Goal: Information Seeking & Learning: Learn about a topic

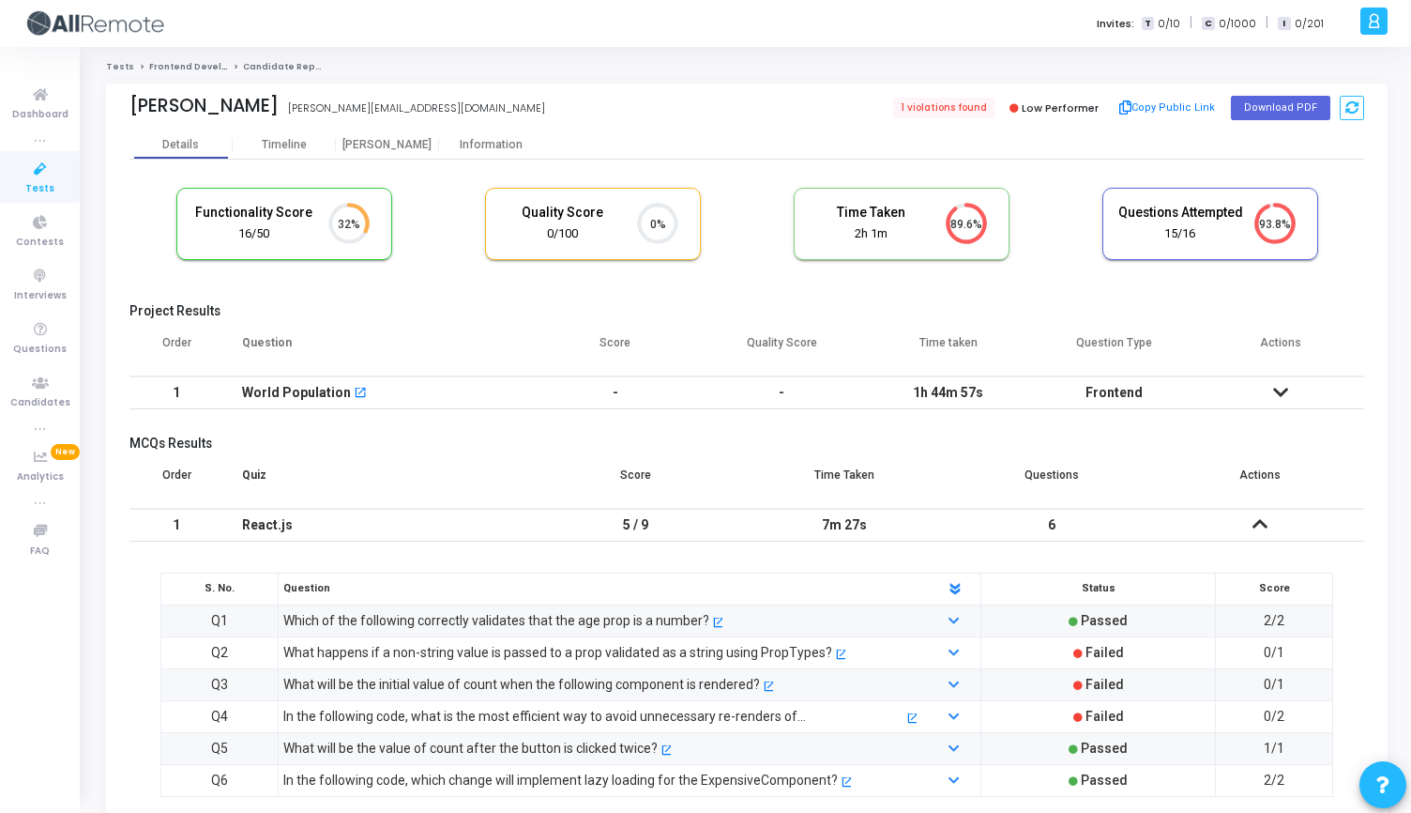
scroll to position [39, 48]
click at [374, 151] on div "Proctor" at bounding box center [387, 145] width 103 height 14
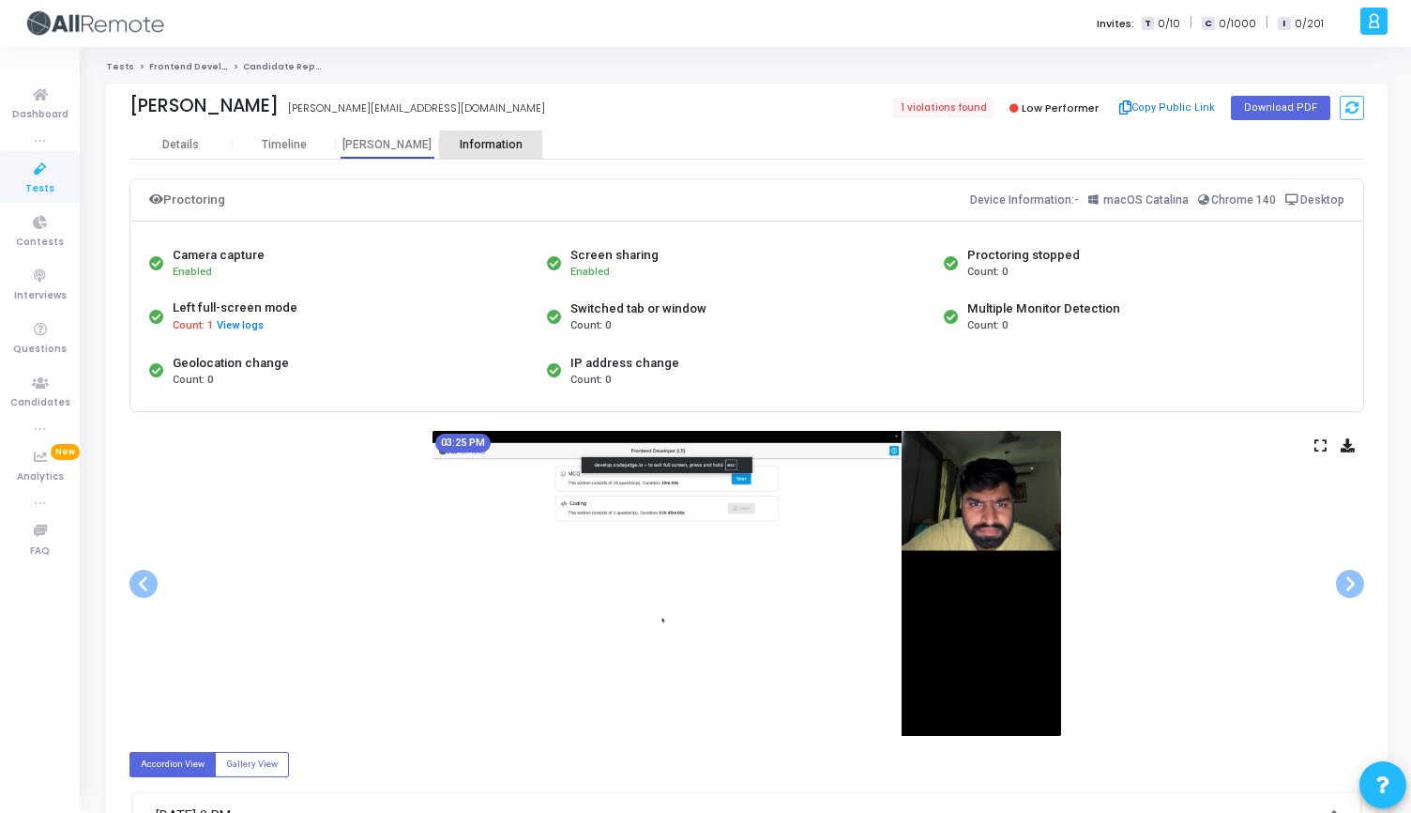
click at [495, 150] on div "Information" at bounding box center [490, 145] width 103 height 14
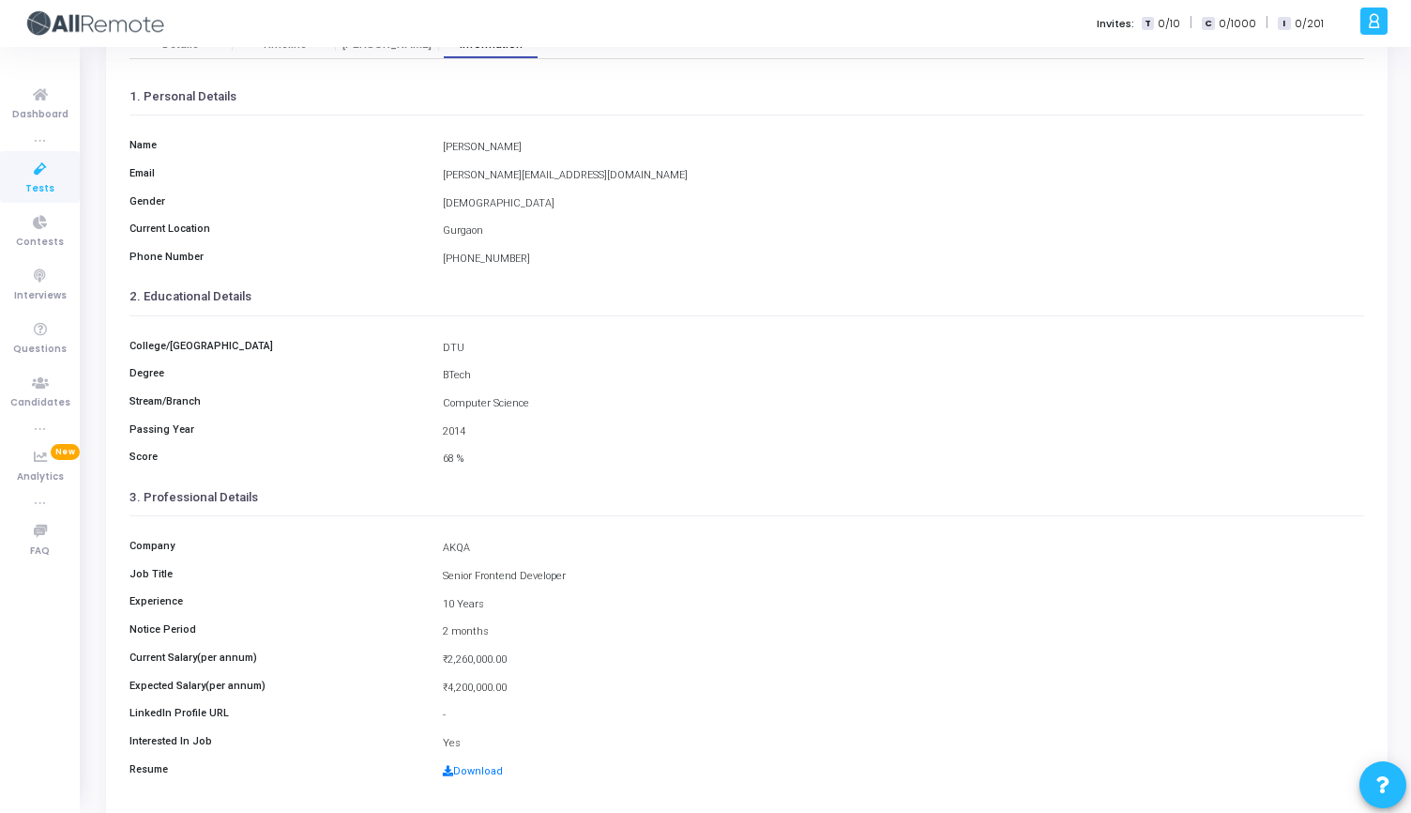
scroll to position [169, 0]
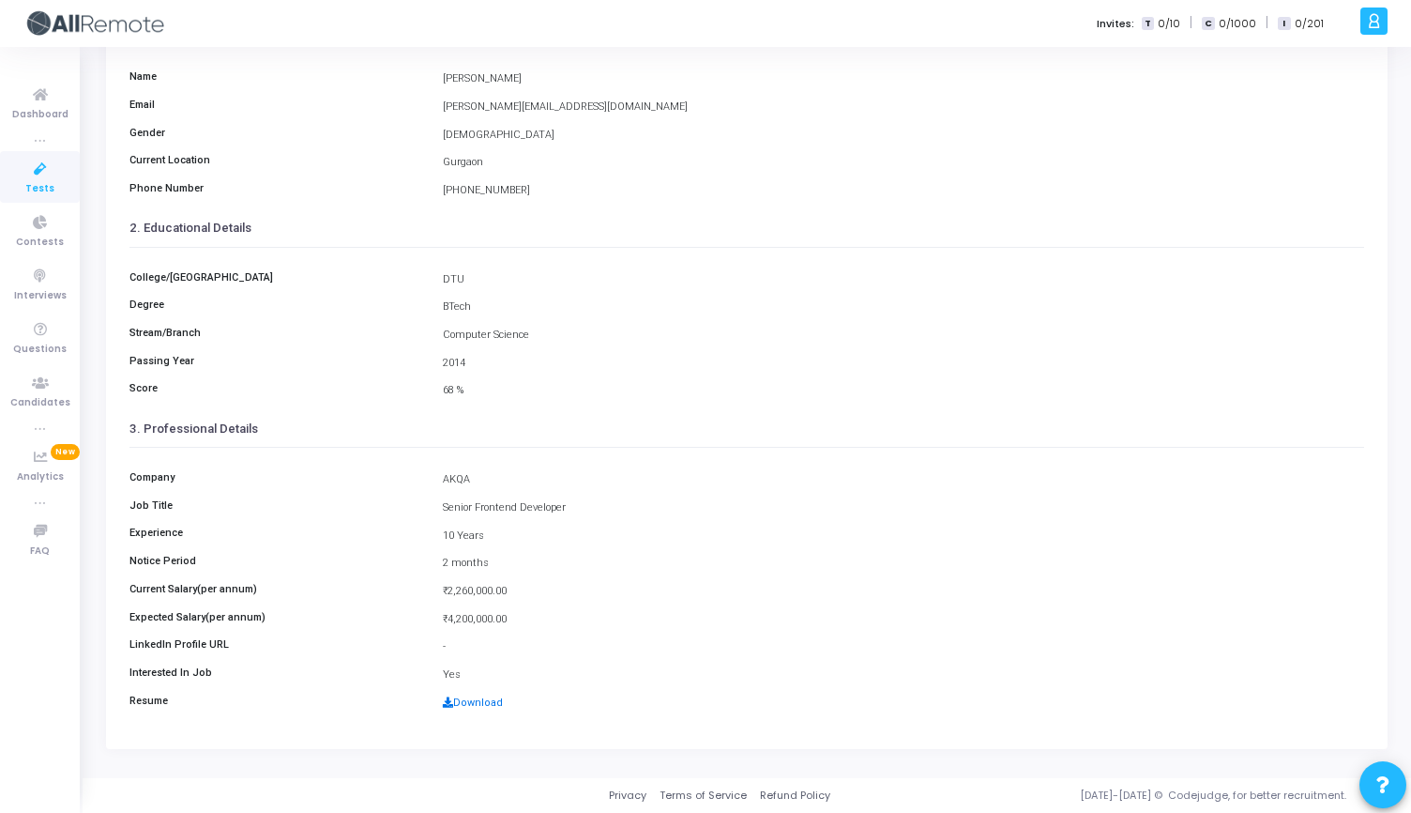
click at [478, 699] on link "Download" at bounding box center [473, 702] width 60 height 12
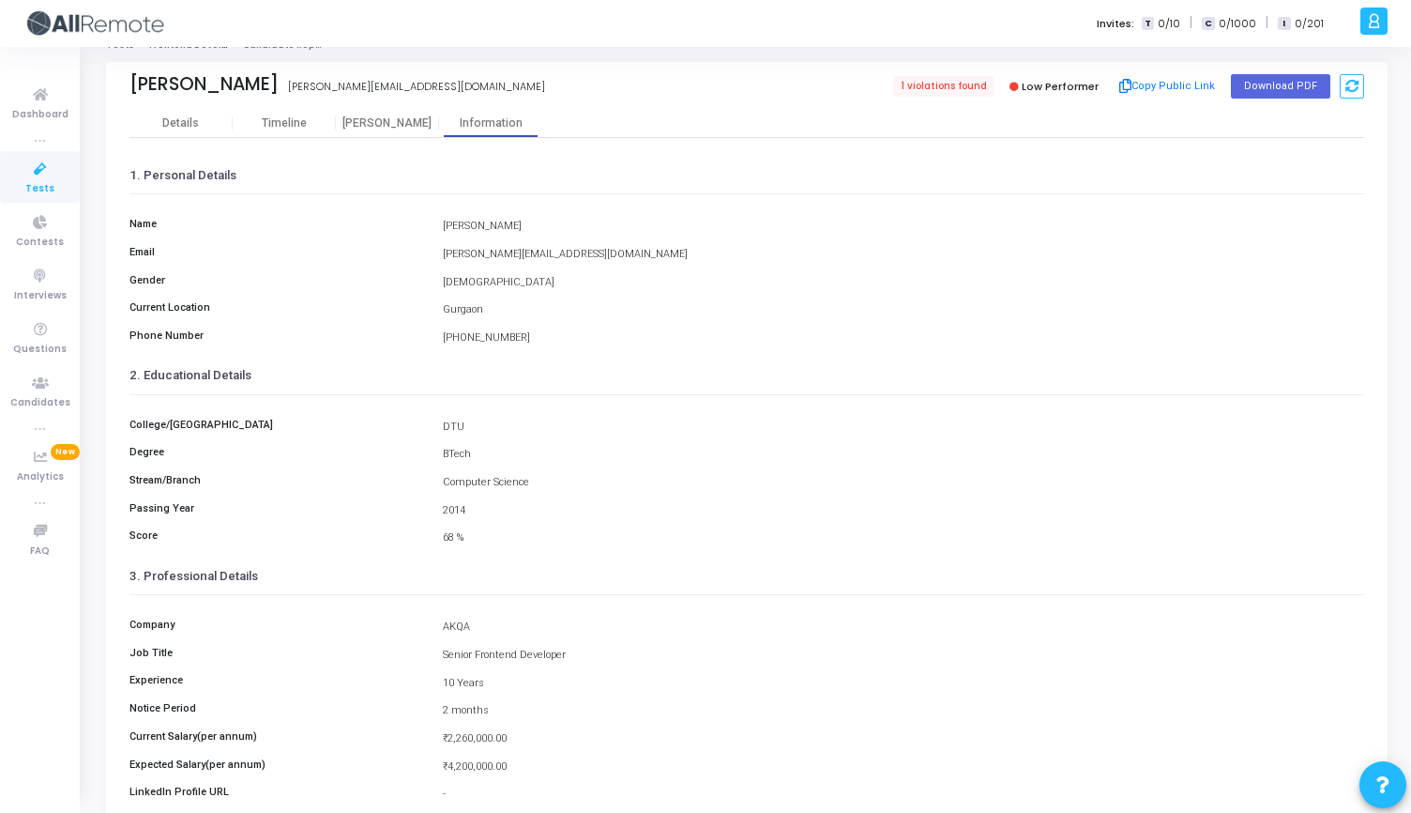
scroll to position [0, 0]
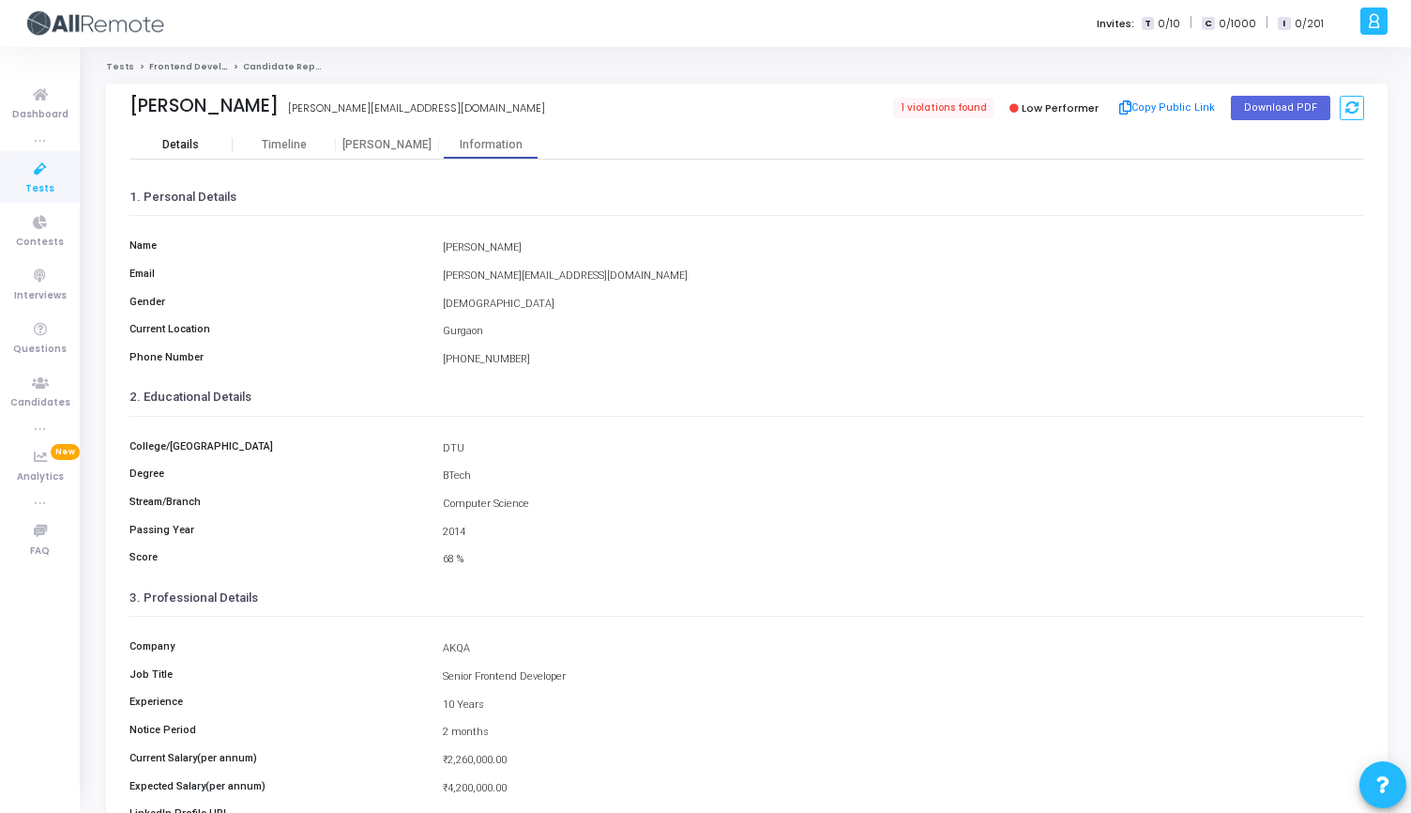
click at [176, 148] on div "Details" at bounding box center [180, 145] width 37 height 14
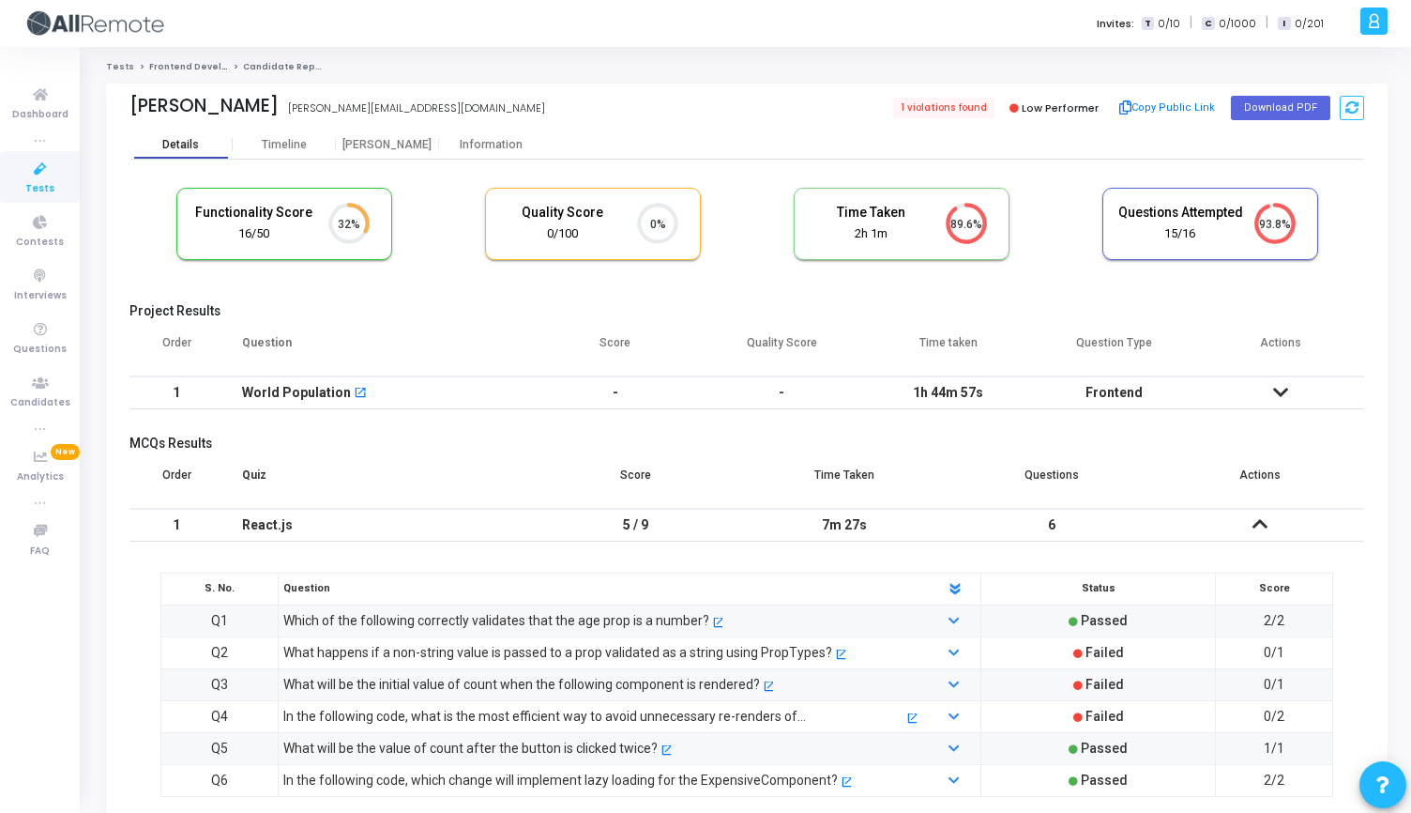
scroll to position [8, 8]
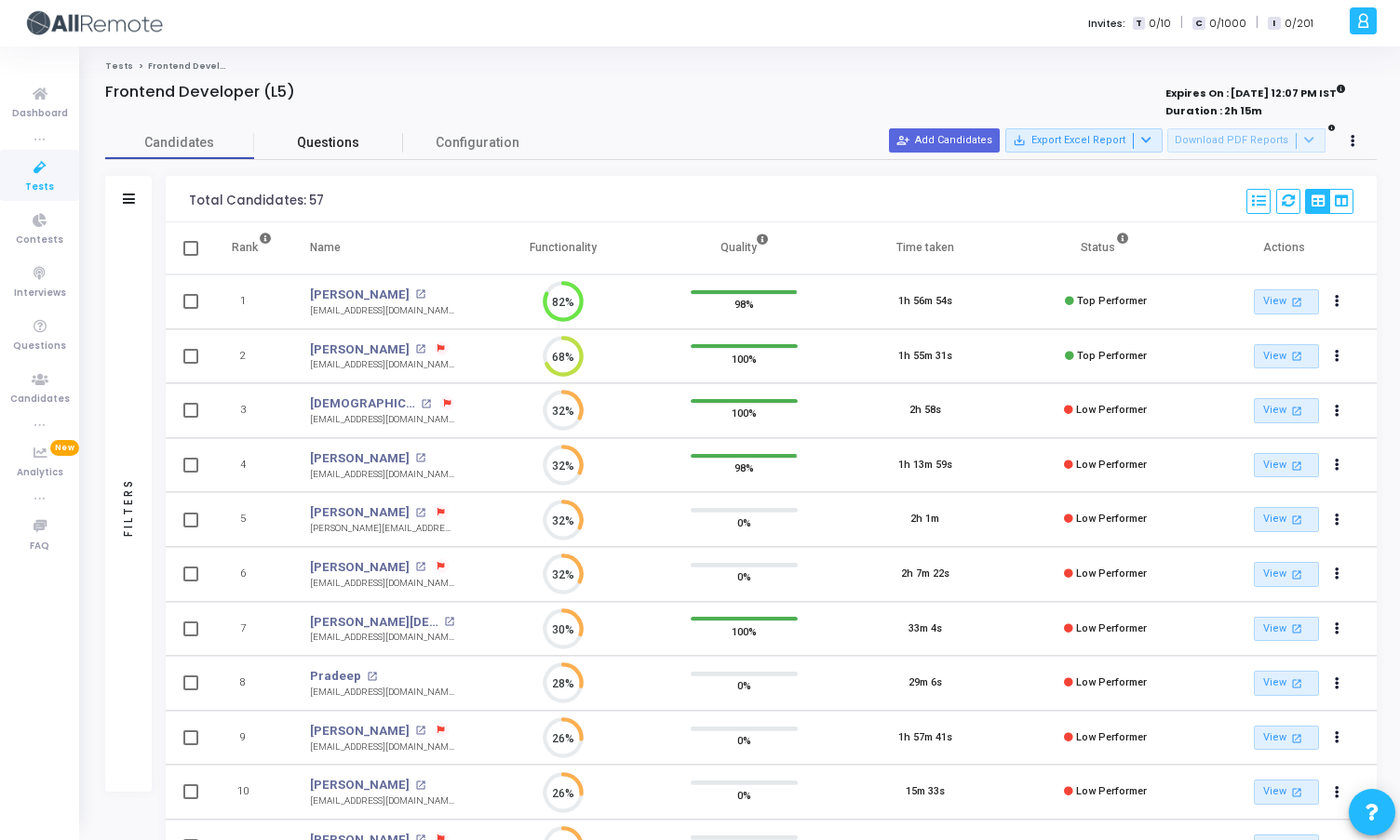
click at [331, 140] on span "Questions" at bounding box center [328, 143] width 149 height 20
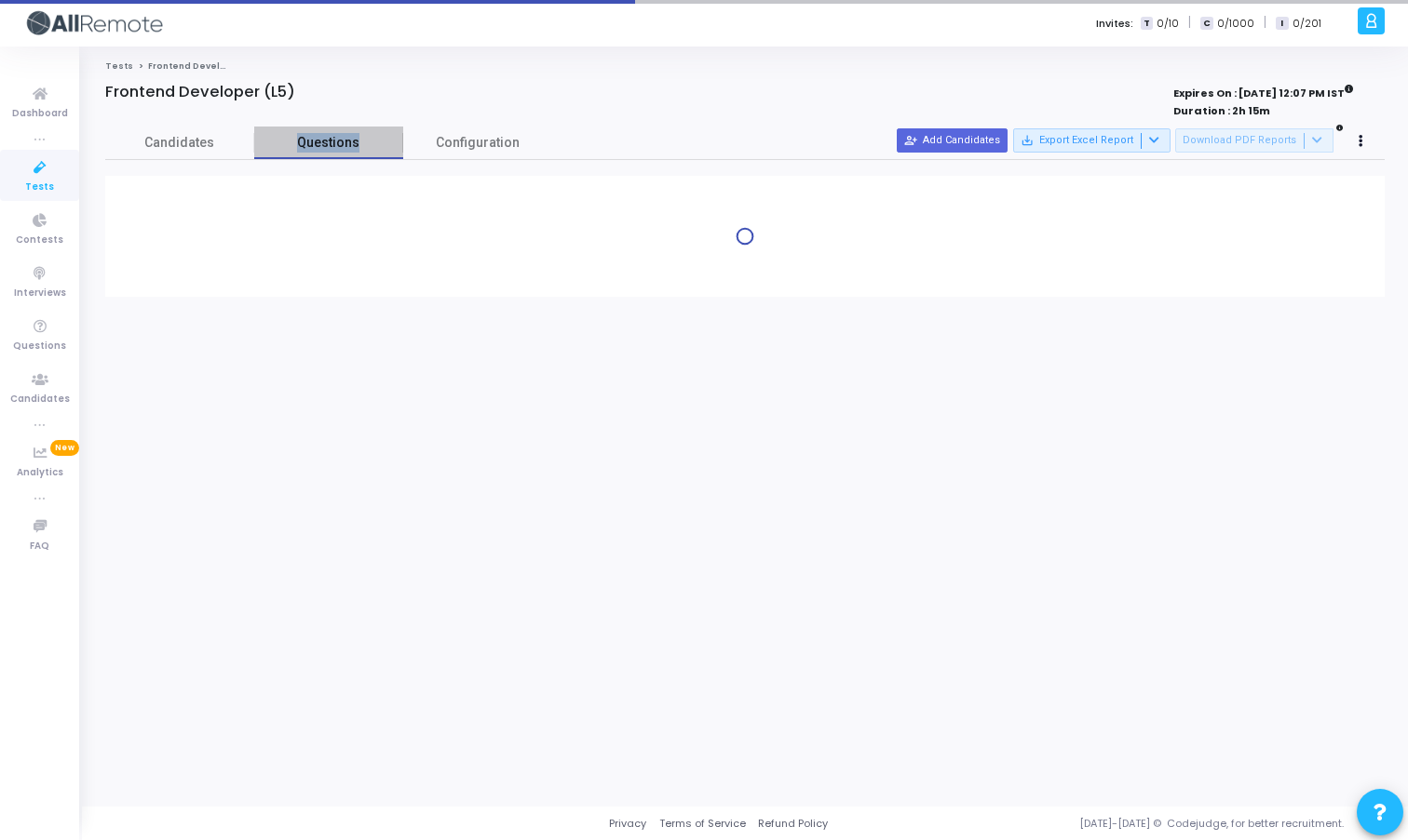
click at [331, 140] on span "Questions" at bounding box center [328, 143] width 149 height 20
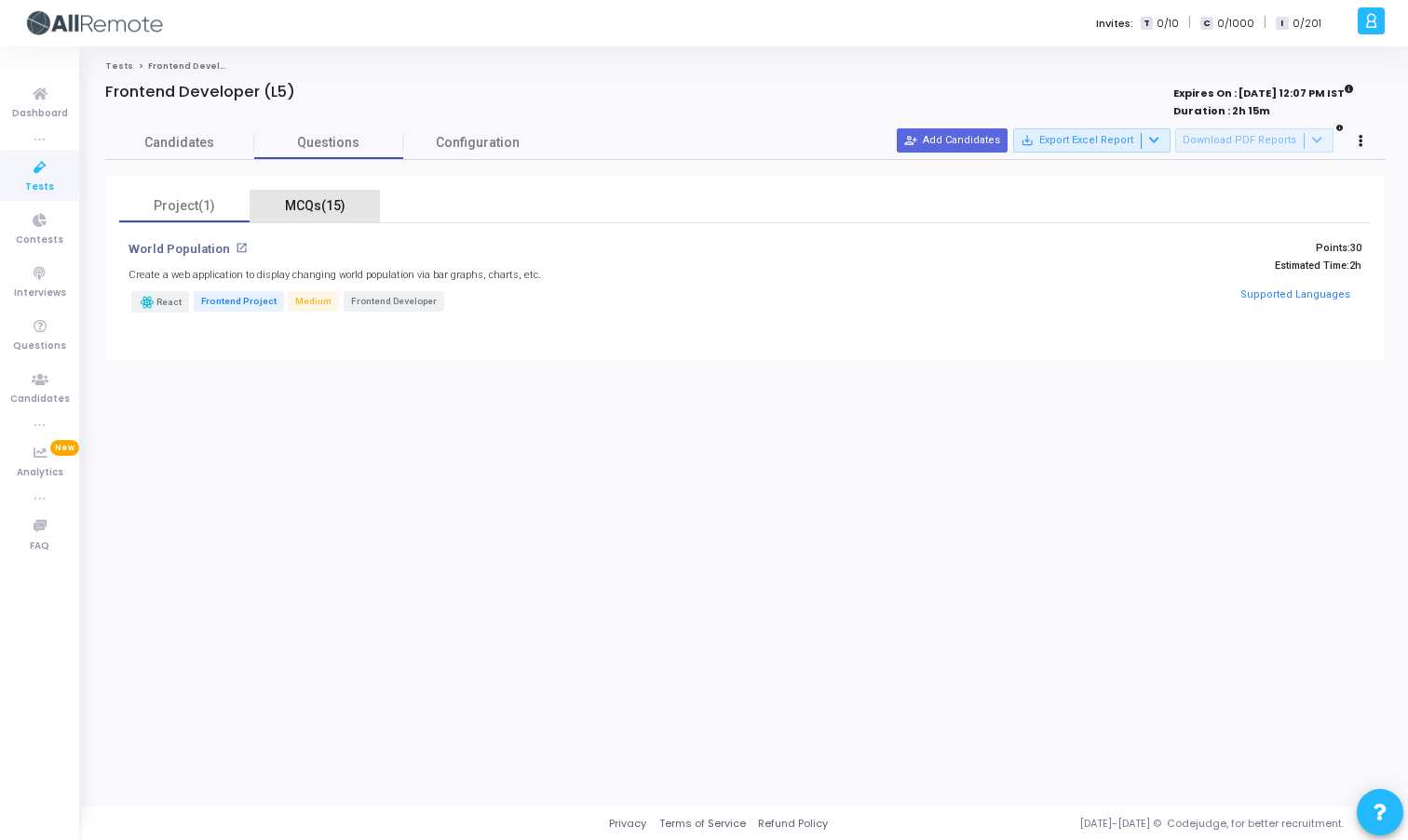
click at [336, 209] on div "MCQs(15)" at bounding box center [315, 206] width 108 height 20
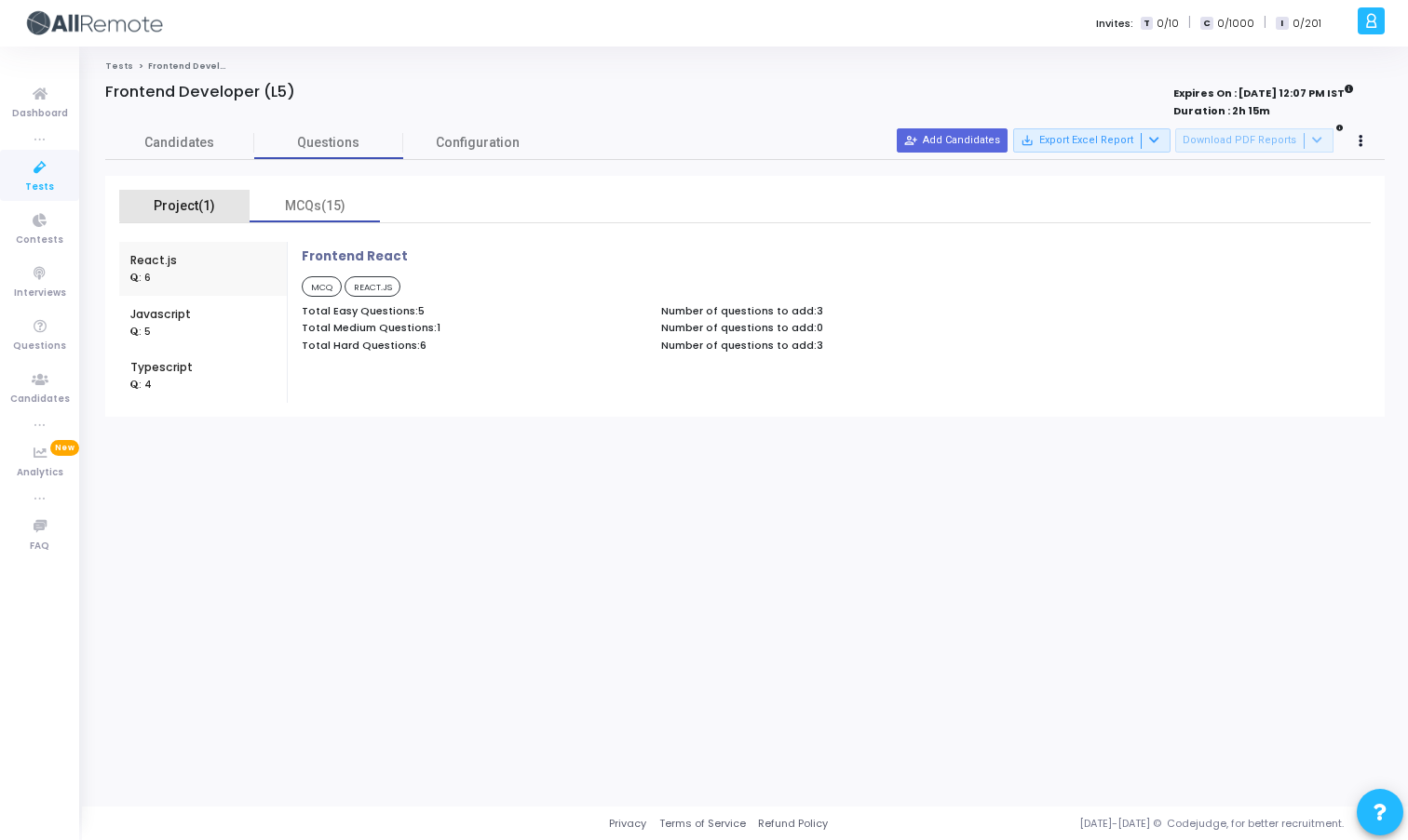
click at [194, 200] on div "Project(1)" at bounding box center [184, 206] width 108 height 20
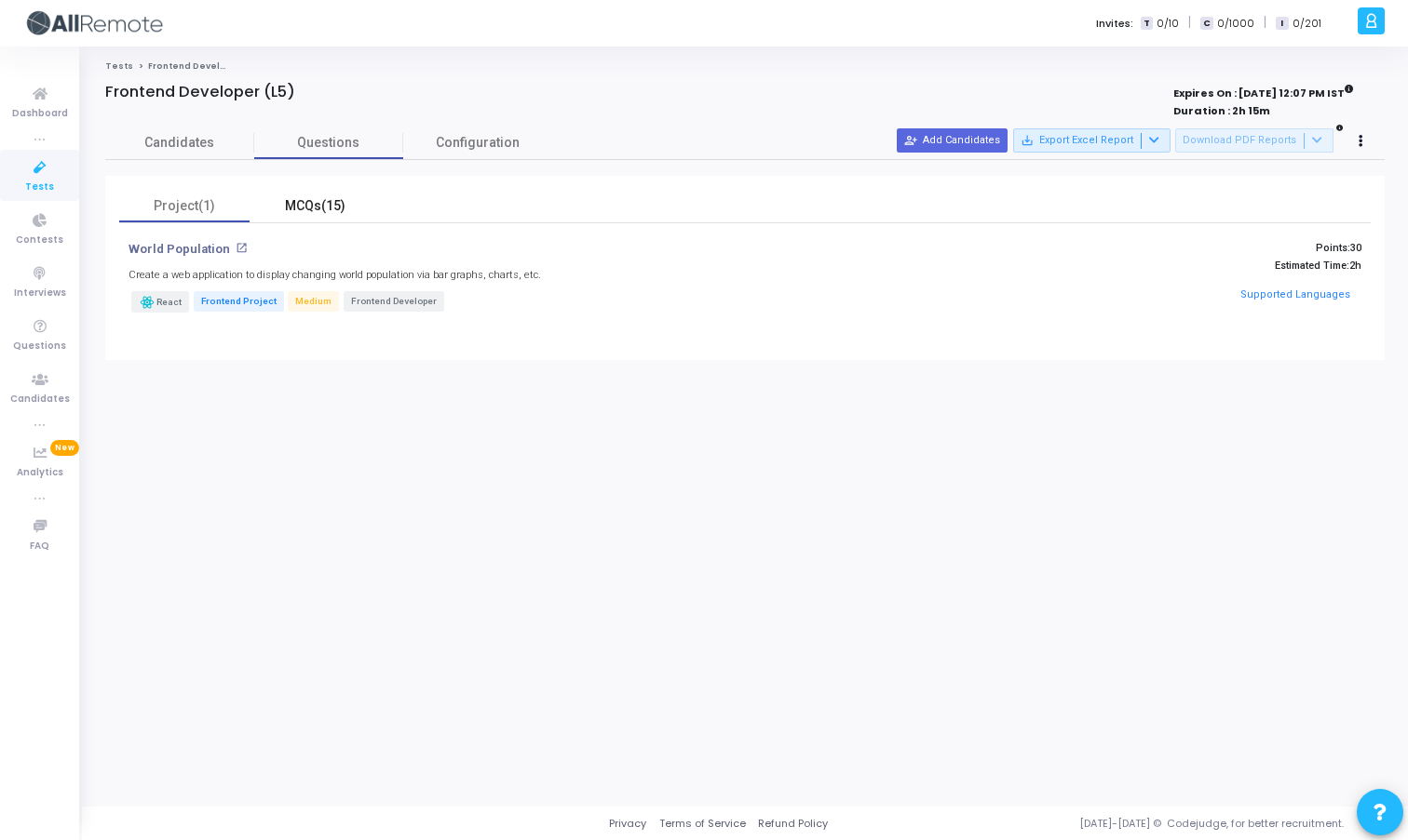
click at [313, 202] on div "MCQs(15)" at bounding box center [315, 206] width 108 height 20
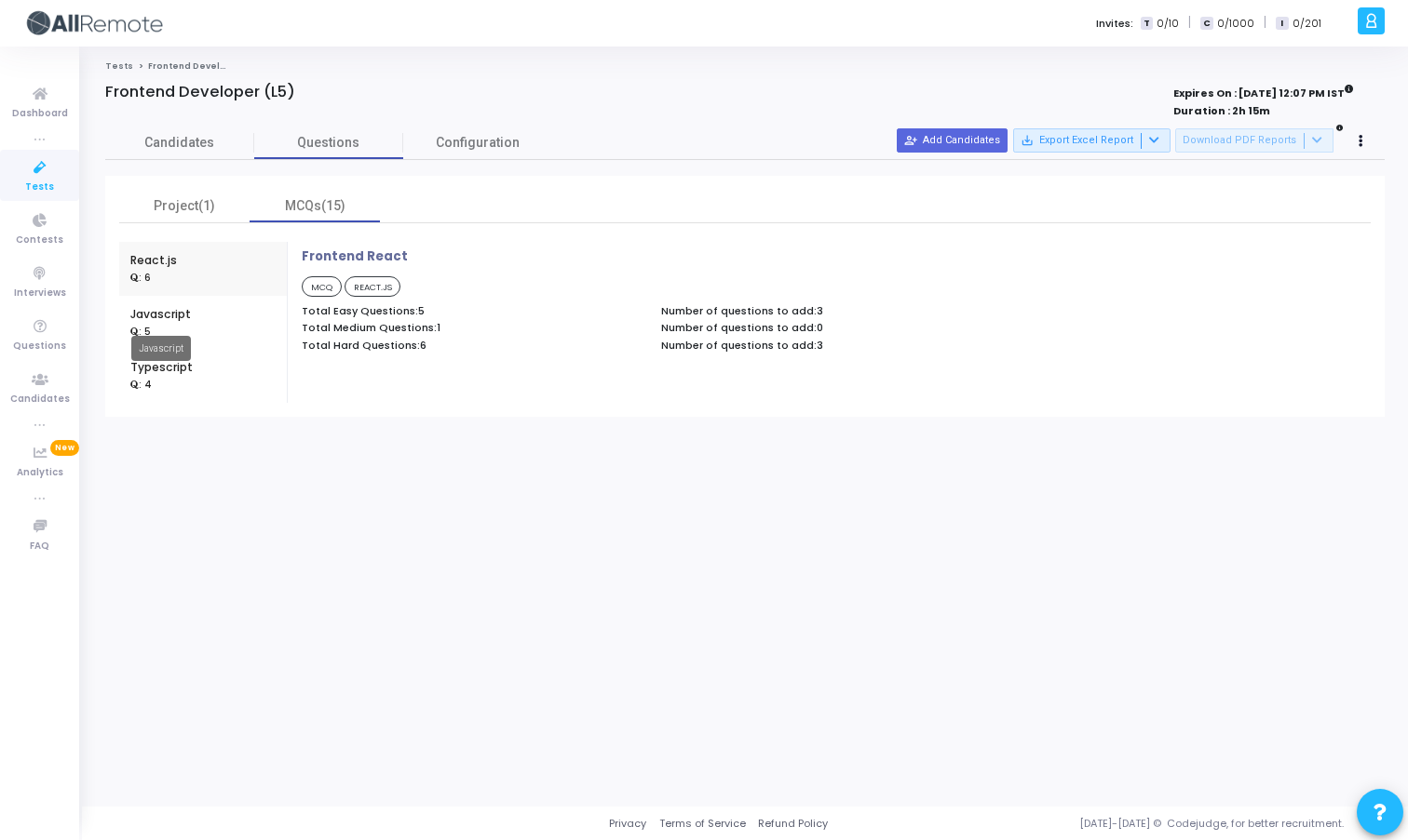
click at [162, 323] on mat-tooltip-component "Javascript" at bounding box center [161, 349] width 85 height 52
click at [166, 317] on div "Javascript" at bounding box center [160, 314] width 61 height 17
click at [179, 371] on div "Typescript" at bounding box center [161, 367] width 63 height 17
click at [185, 203] on div "Project(1)" at bounding box center [184, 206] width 108 height 20
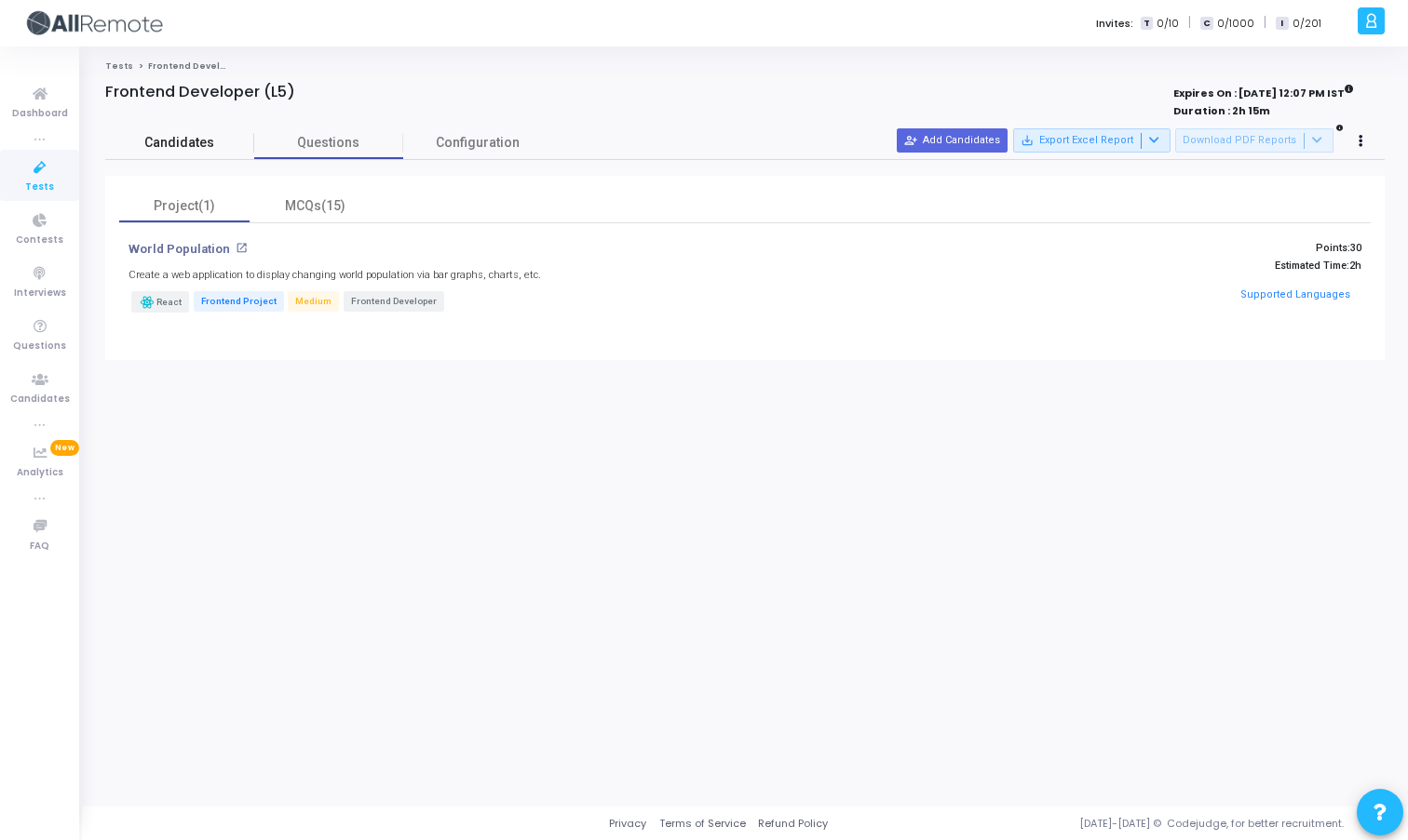
click at [161, 148] on span "Candidates" at bounding box center [180, 143] width 149 height 20
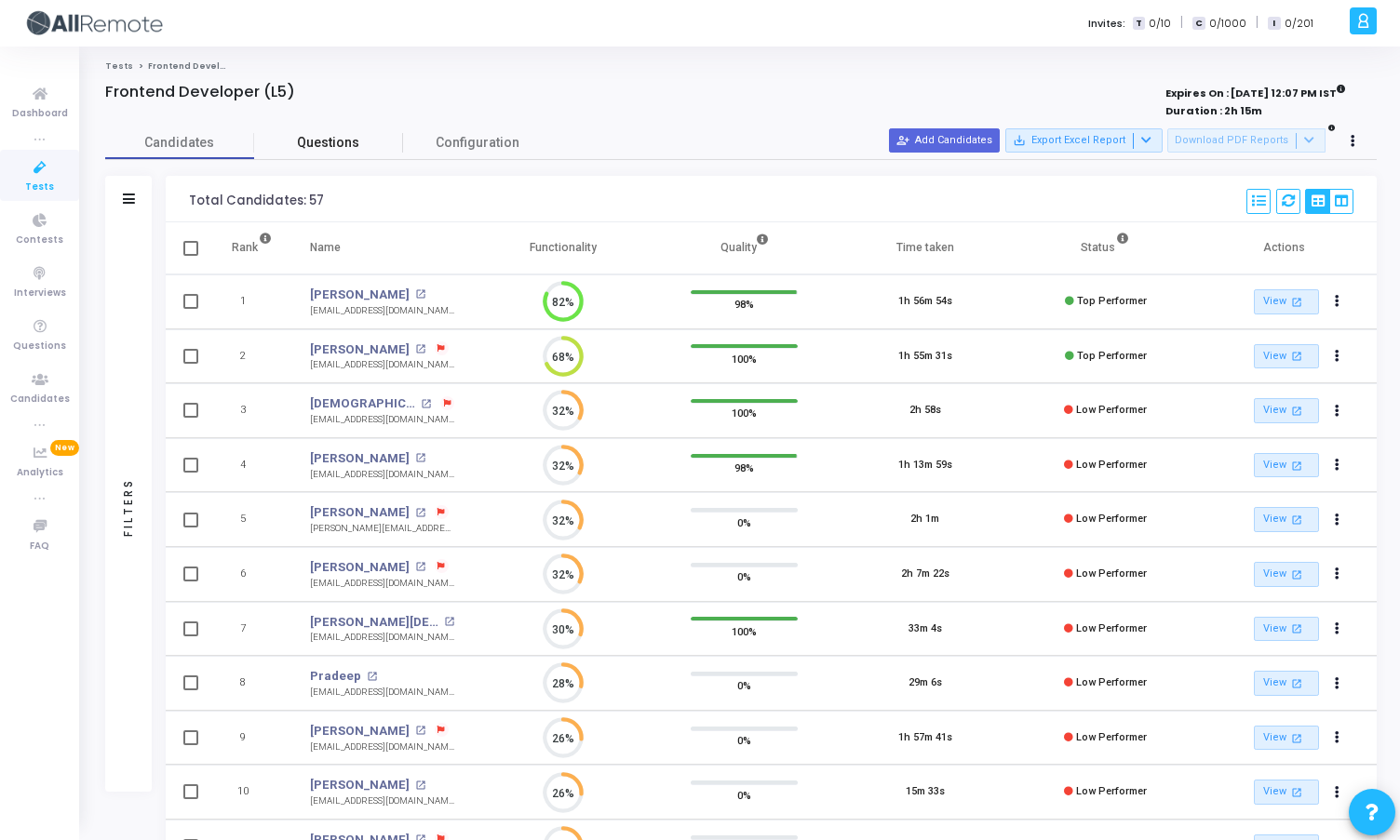
click at [301, 154] on link "Questions" at bounding box center [328, 143] width 149 height 33
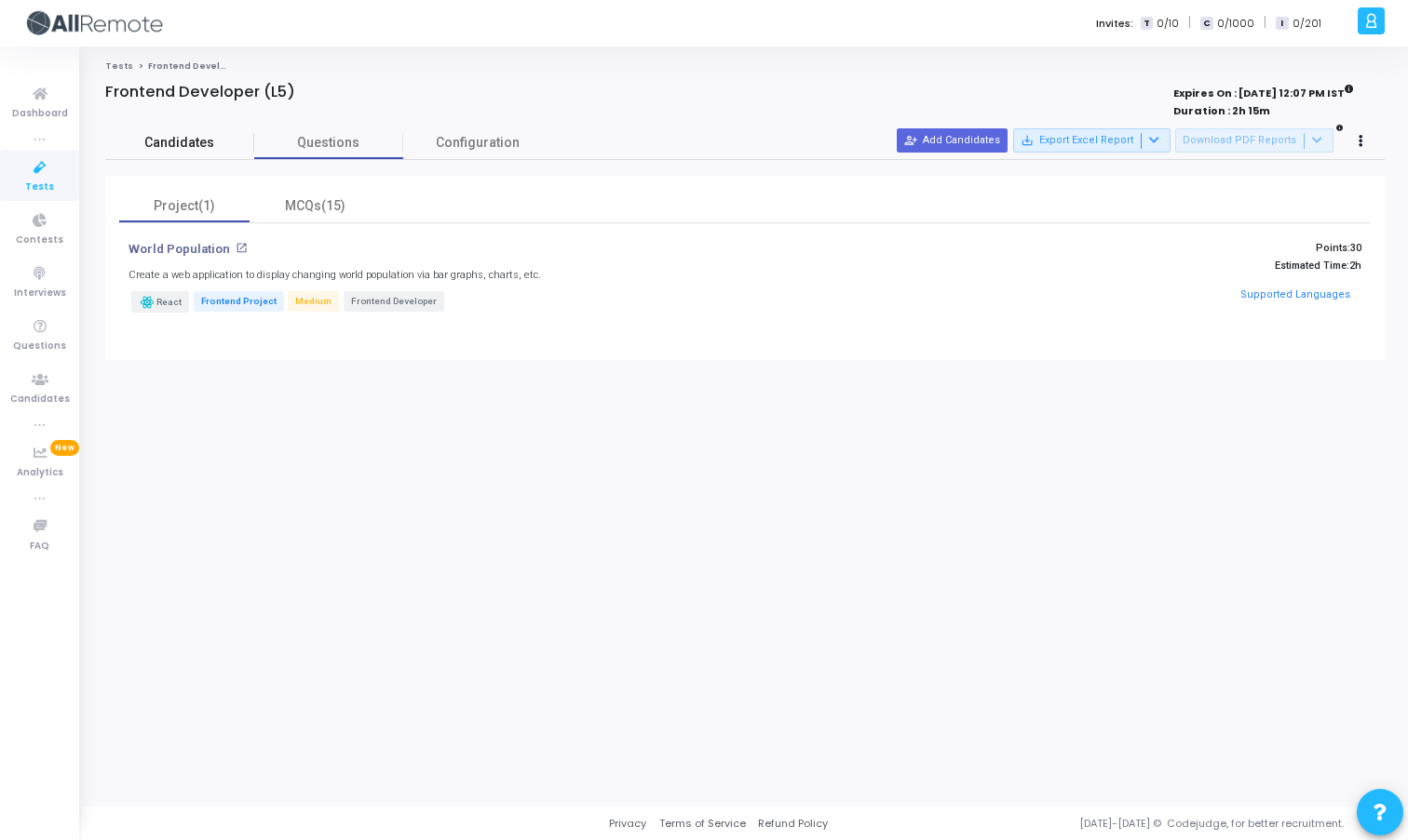
click at [173, 143] on span "Candidates" at bounding box center [180, 143] width 149 height 20
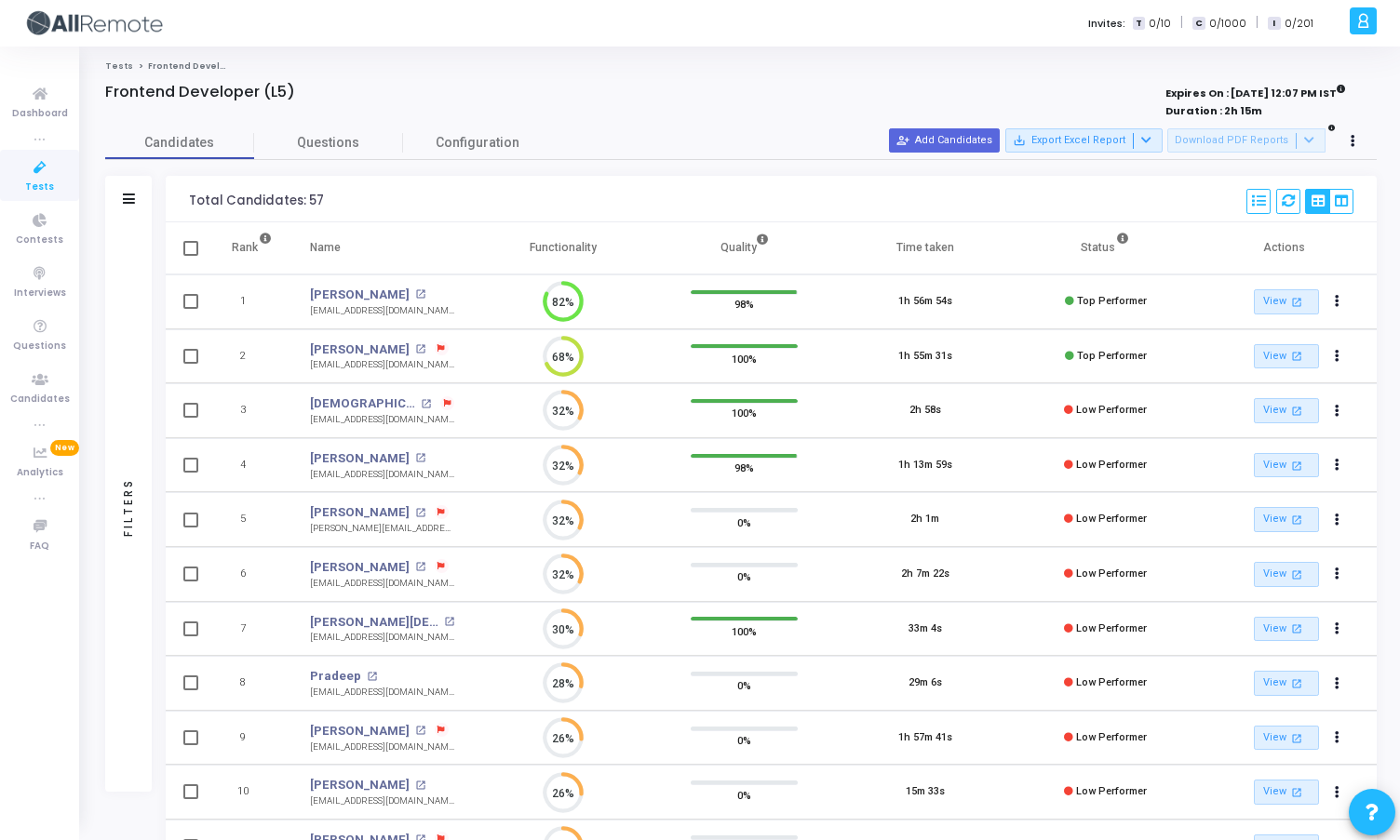
click at [614, 83] on div "Frontend Developer (L5)" at bounding box center [477, 92] width 745 height 19
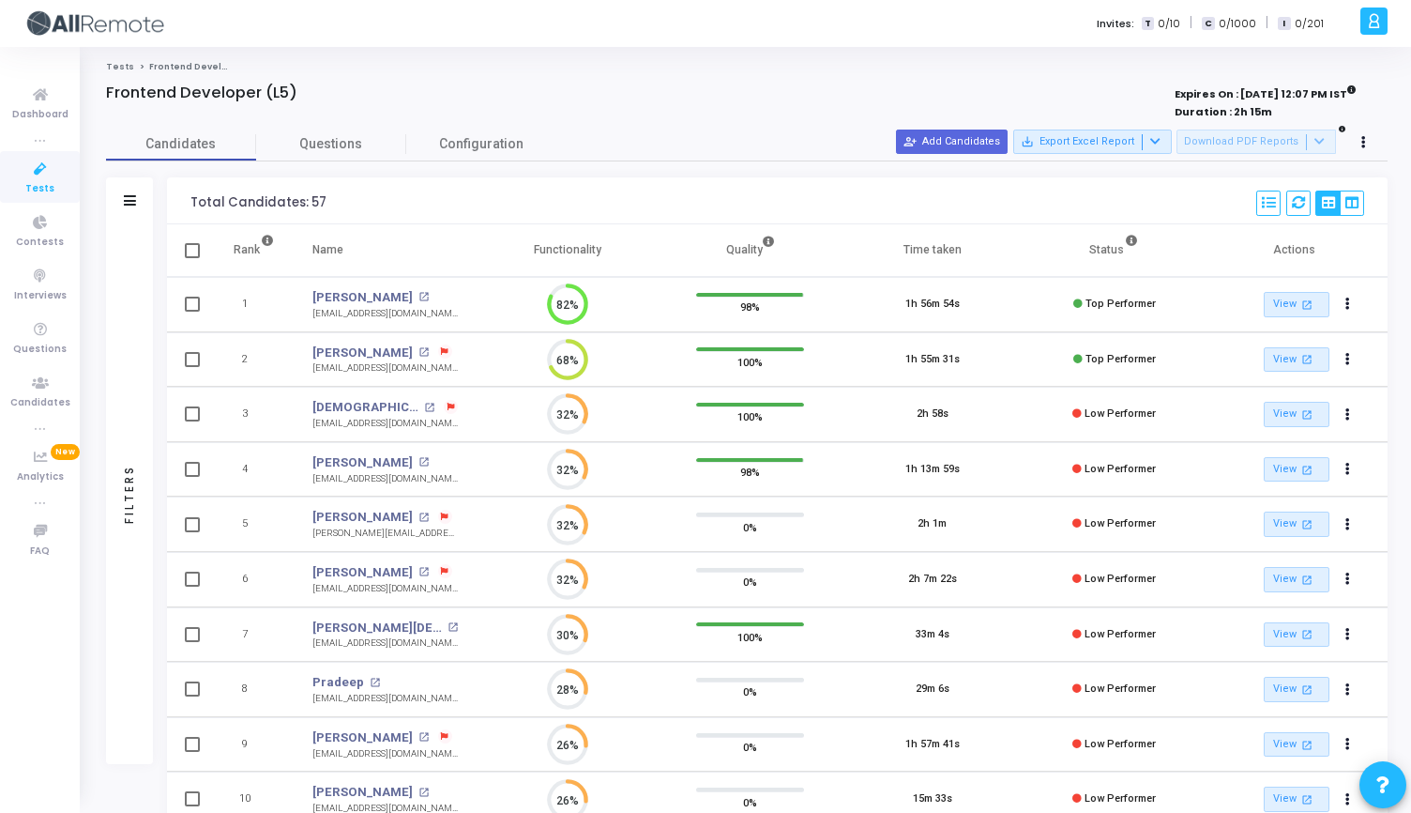
scroll to position [8, 8]
click at [348, 135] on span "Questions" at bounding box center [331, 144] width 150 height 20
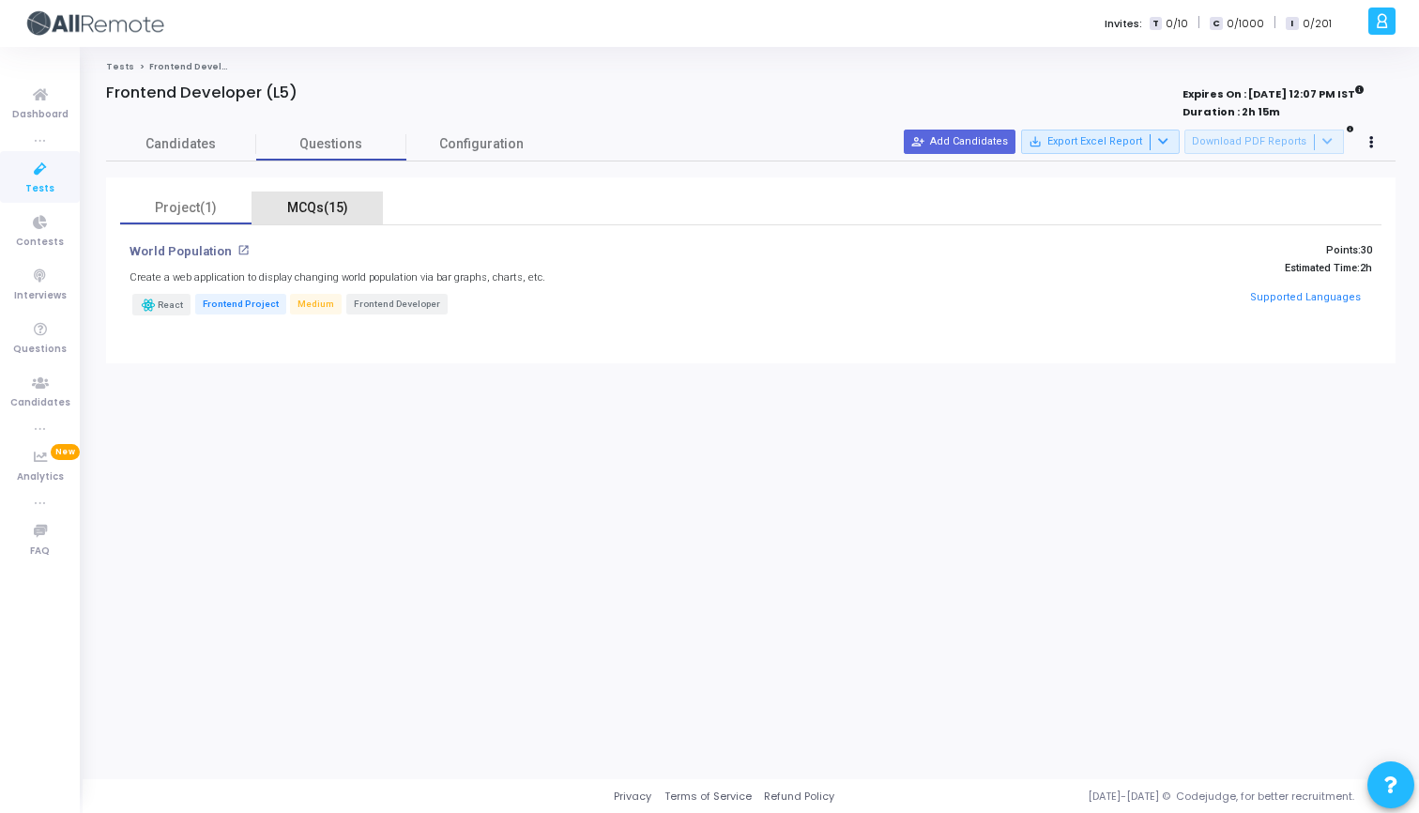
click at [327, 206] on div "MCQs(15)" at bounding box center [317, 208] width 109 height 20
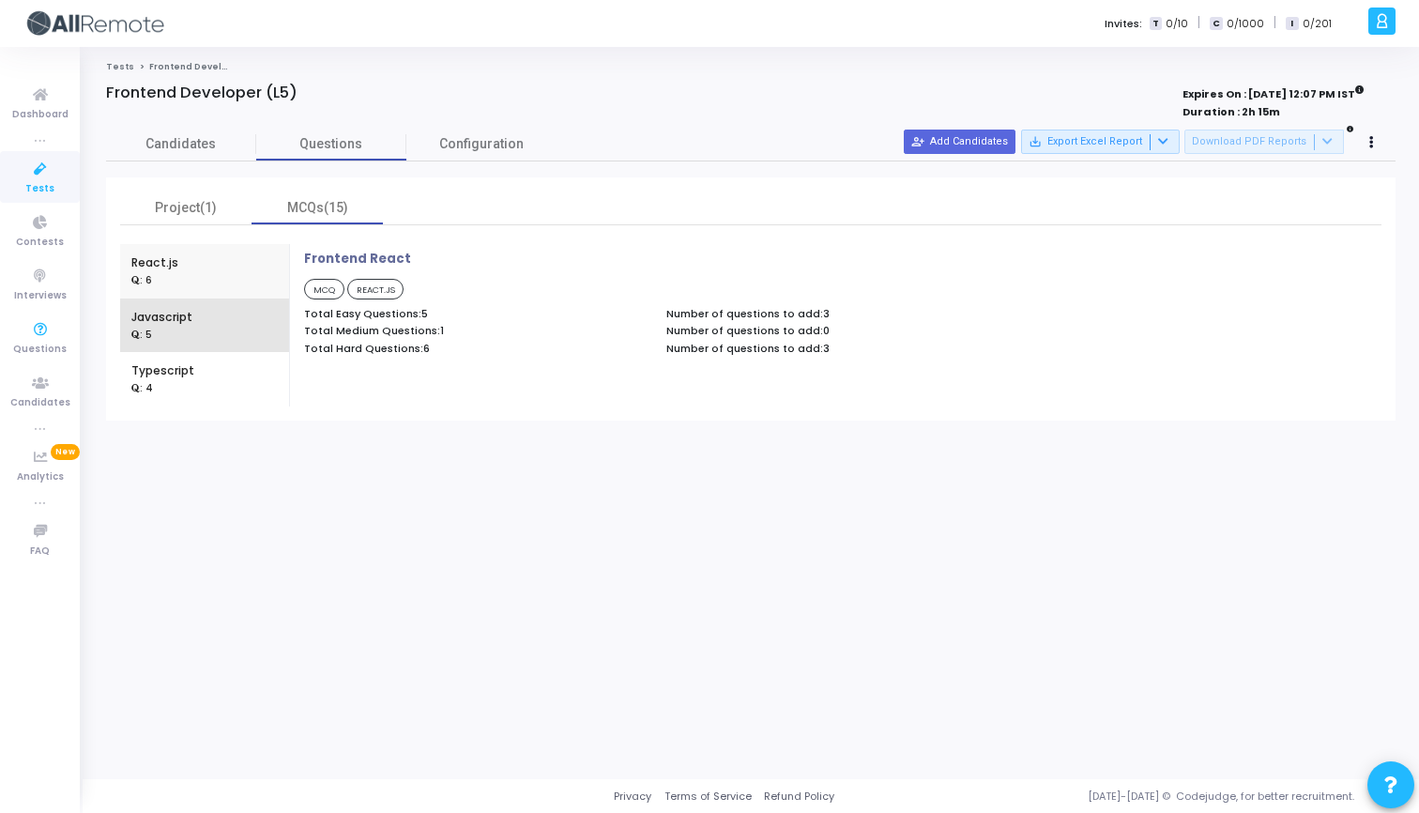
click at [170, 327] on div ": 5" at bounding box center [161, 334] width 61 height 17
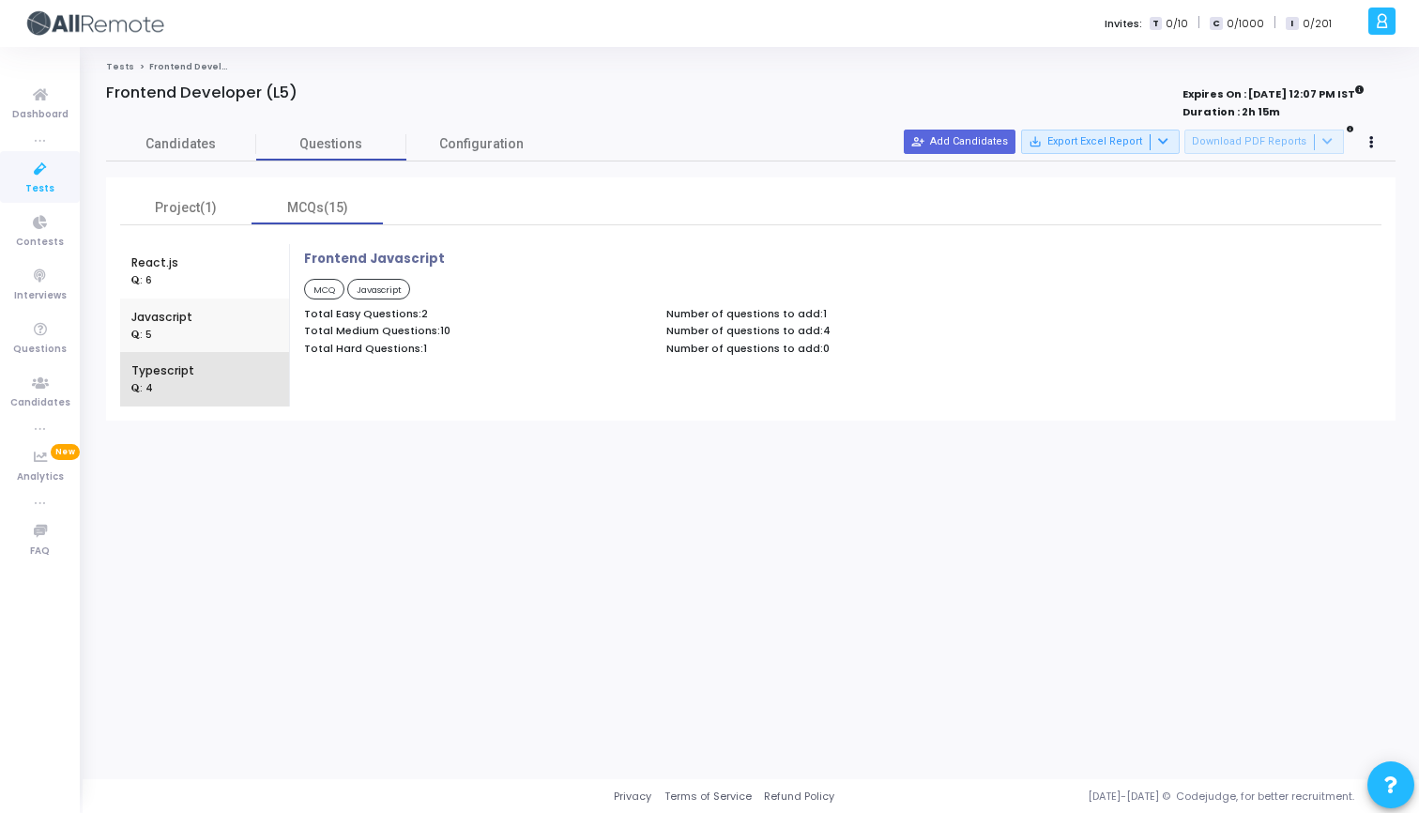
click at [203, 368] on div "Typescript : 4" at bounding box center [204, 379] width 146 height 54
click at [38, 324] on icon at bounding box center [40, 329] width 39 height 23
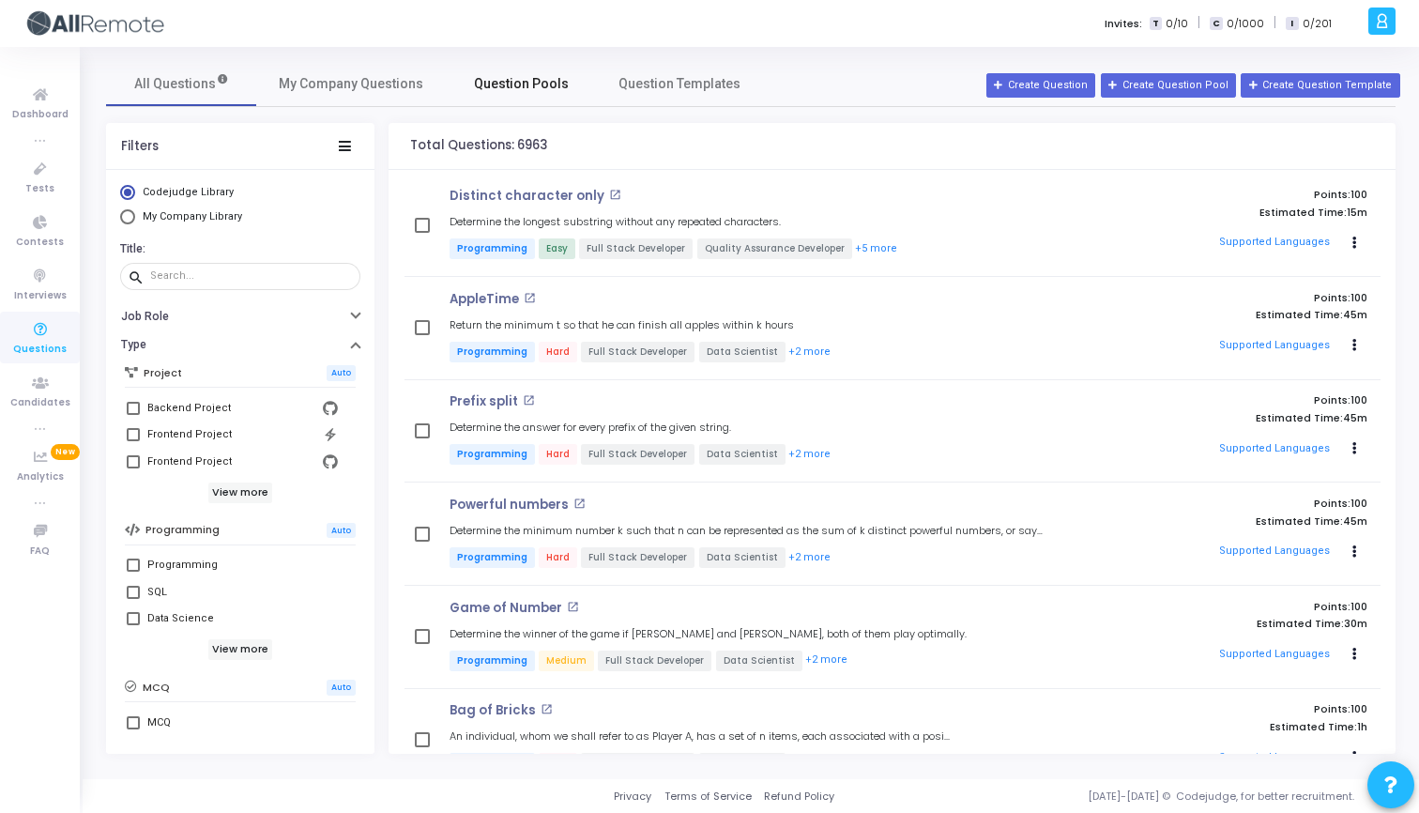
click at [571, 82] on link "Question Pools" at bounding box center [521, 83] width 150 height 45
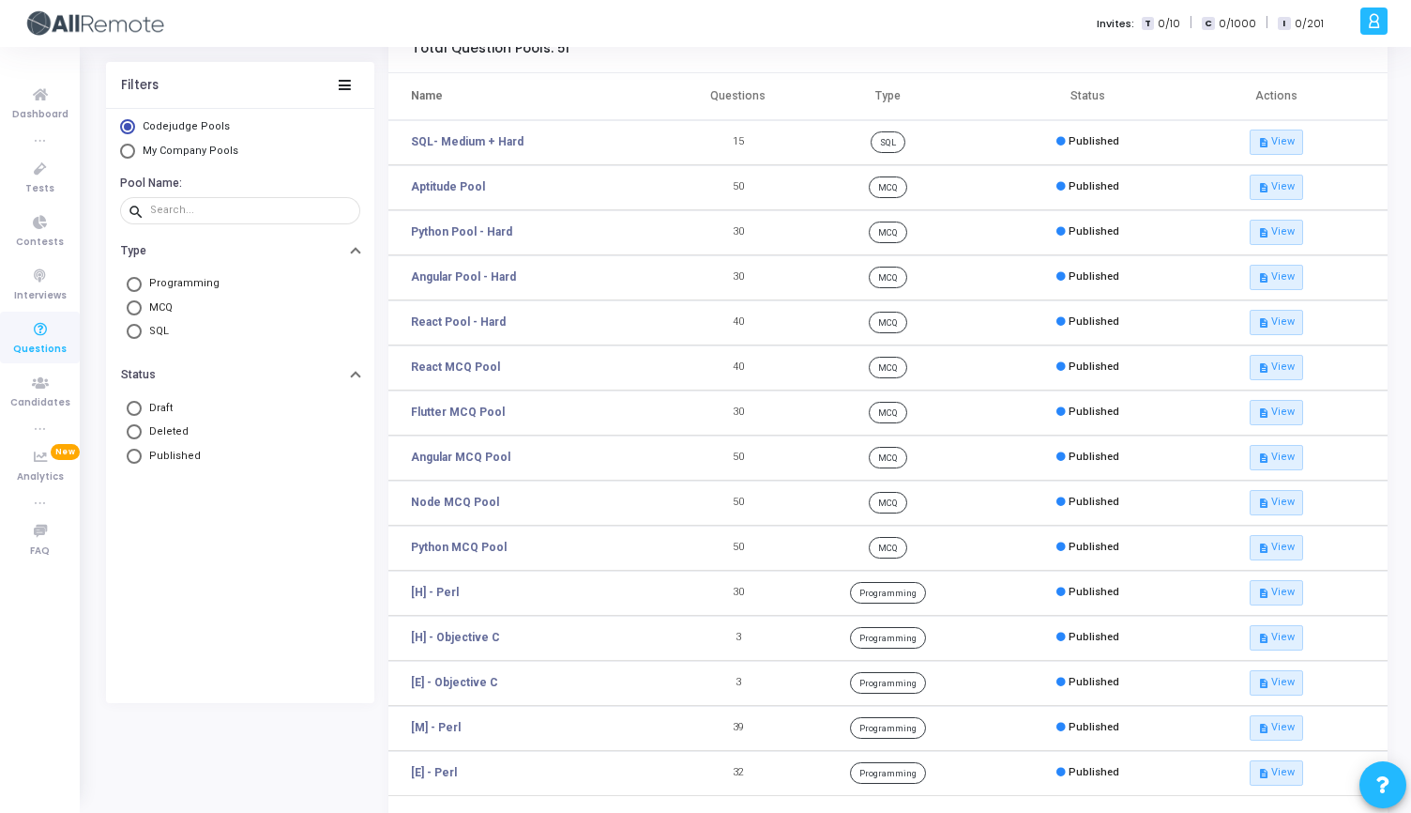
scroll to position [180, 0]
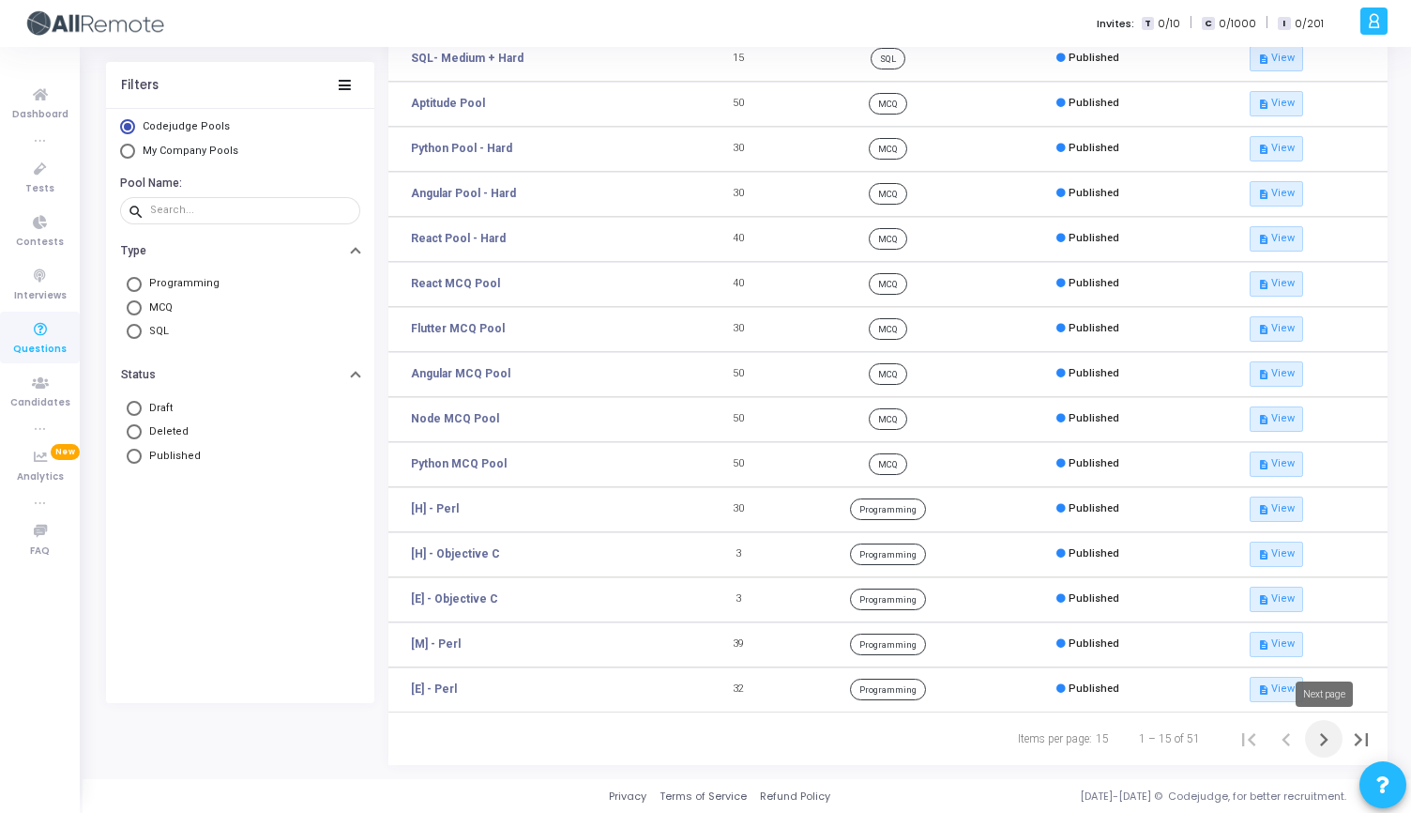
click at [1319, 738] on icon "Next page" at bounding box center [1324, 739] width 26 height 26
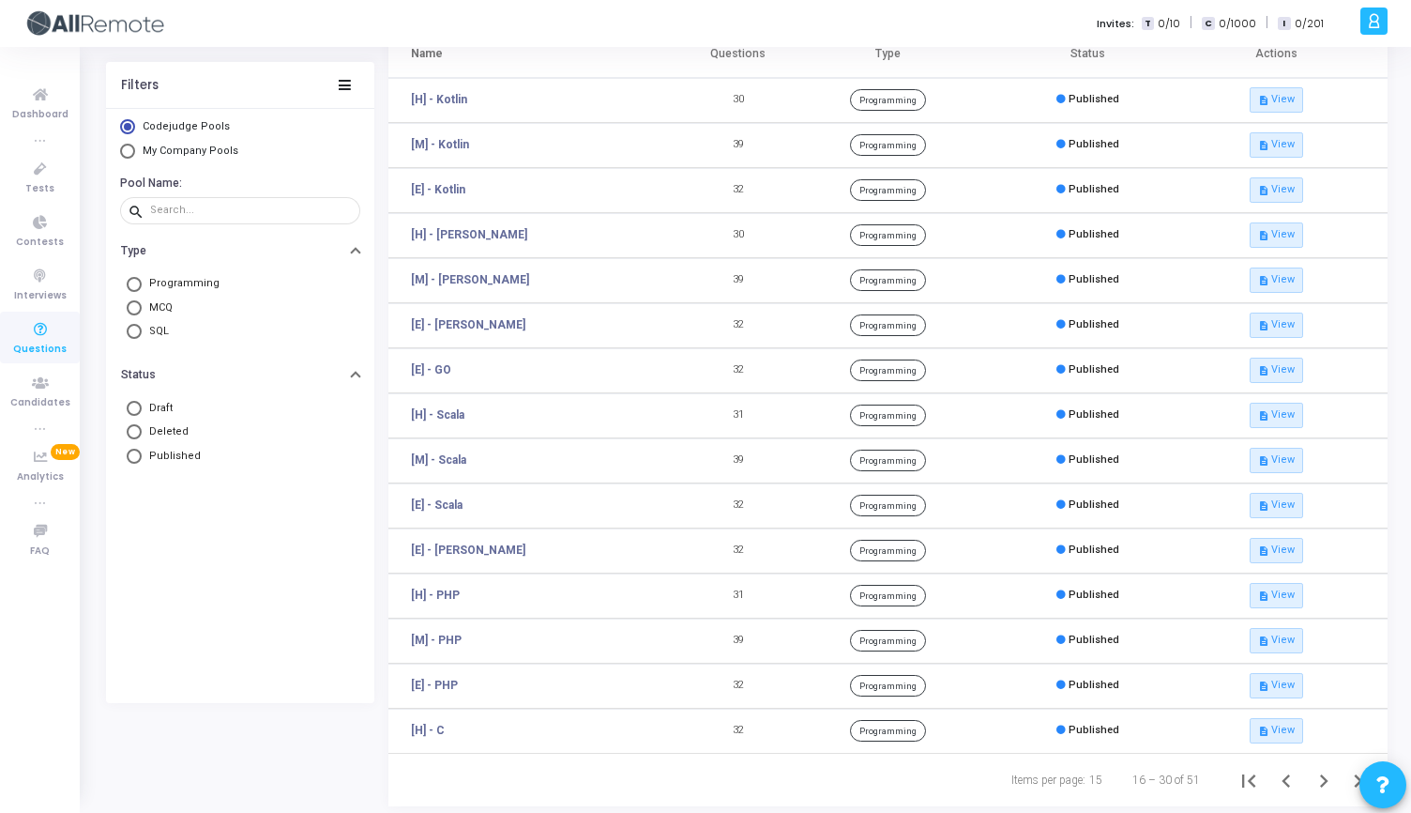
scroll to position [180, 0]
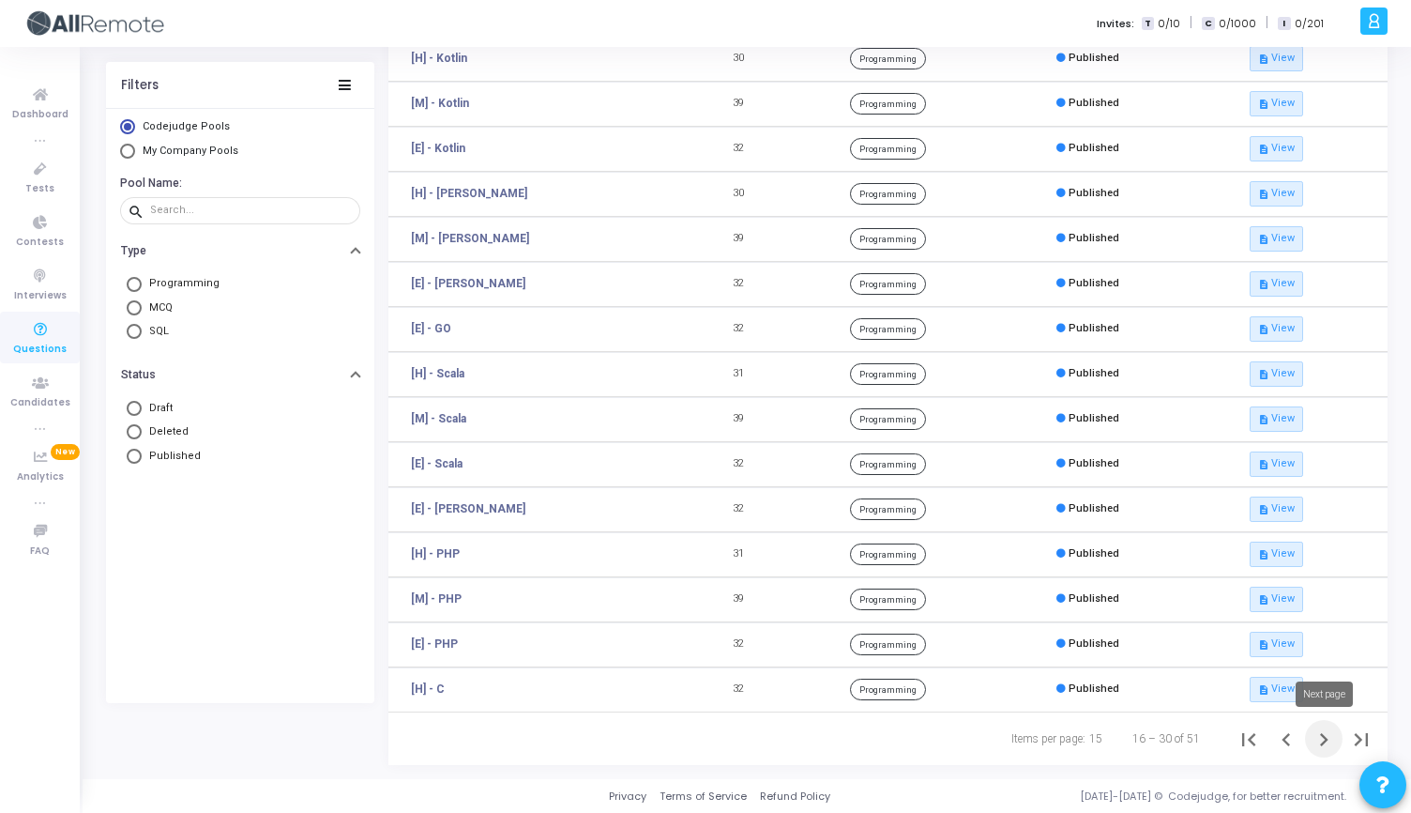
click at [1326, 739] on icon "Next page" at bounding box center [1324, 739] width 8 height 13
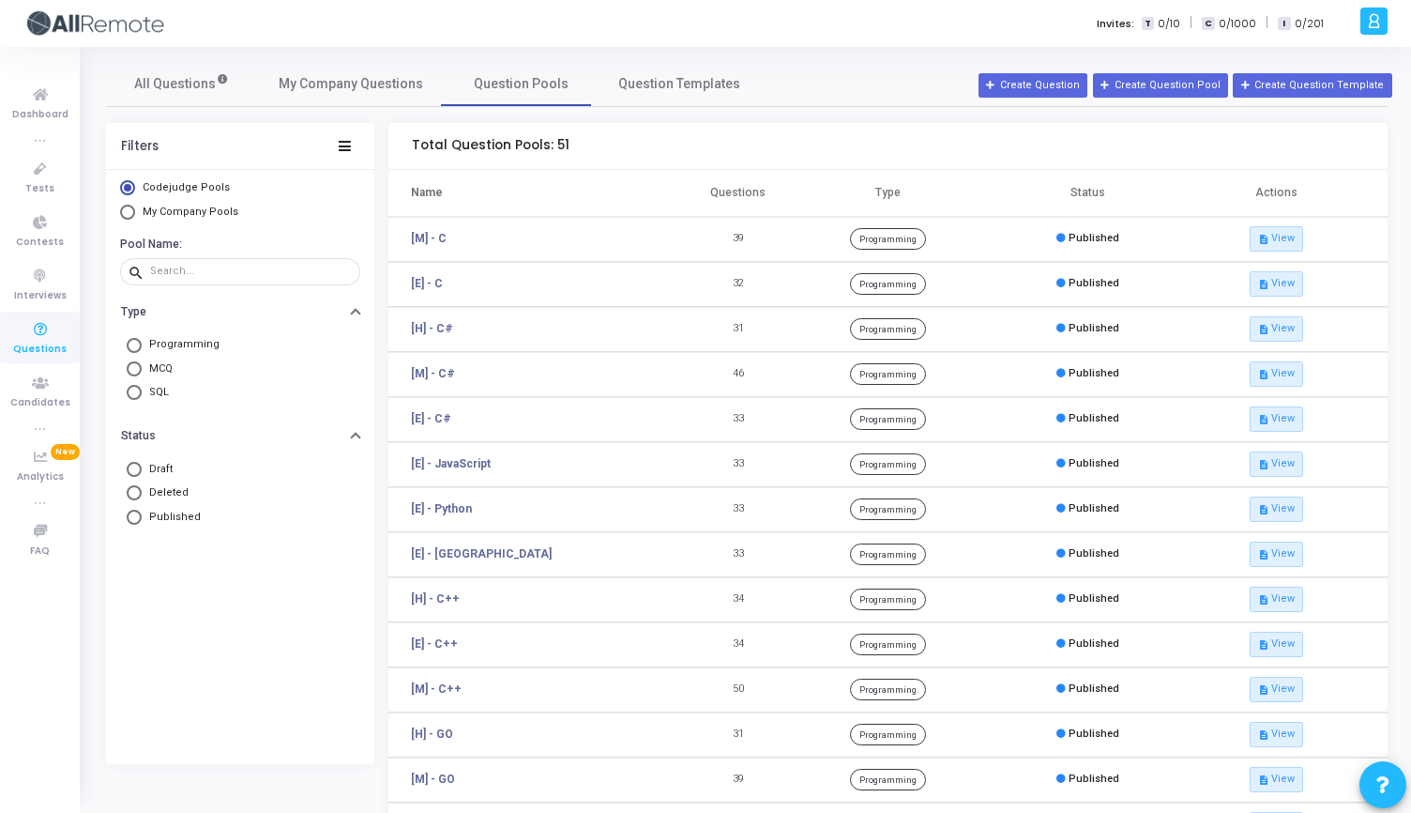
scroll to position [180, 0]
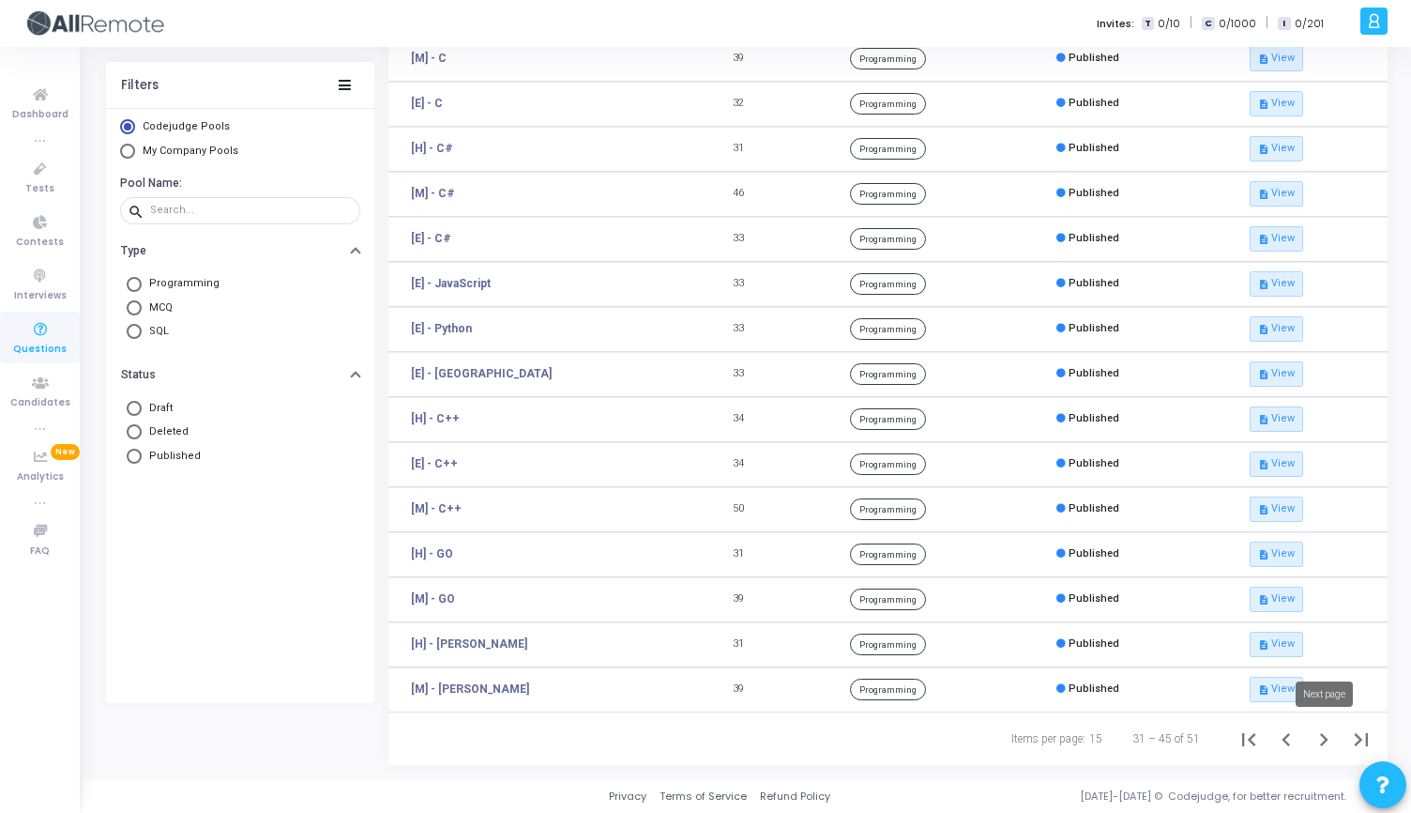
click at [1326, 738] on icon "Next page" at bounding box center [1324, 739] width 8 height 13
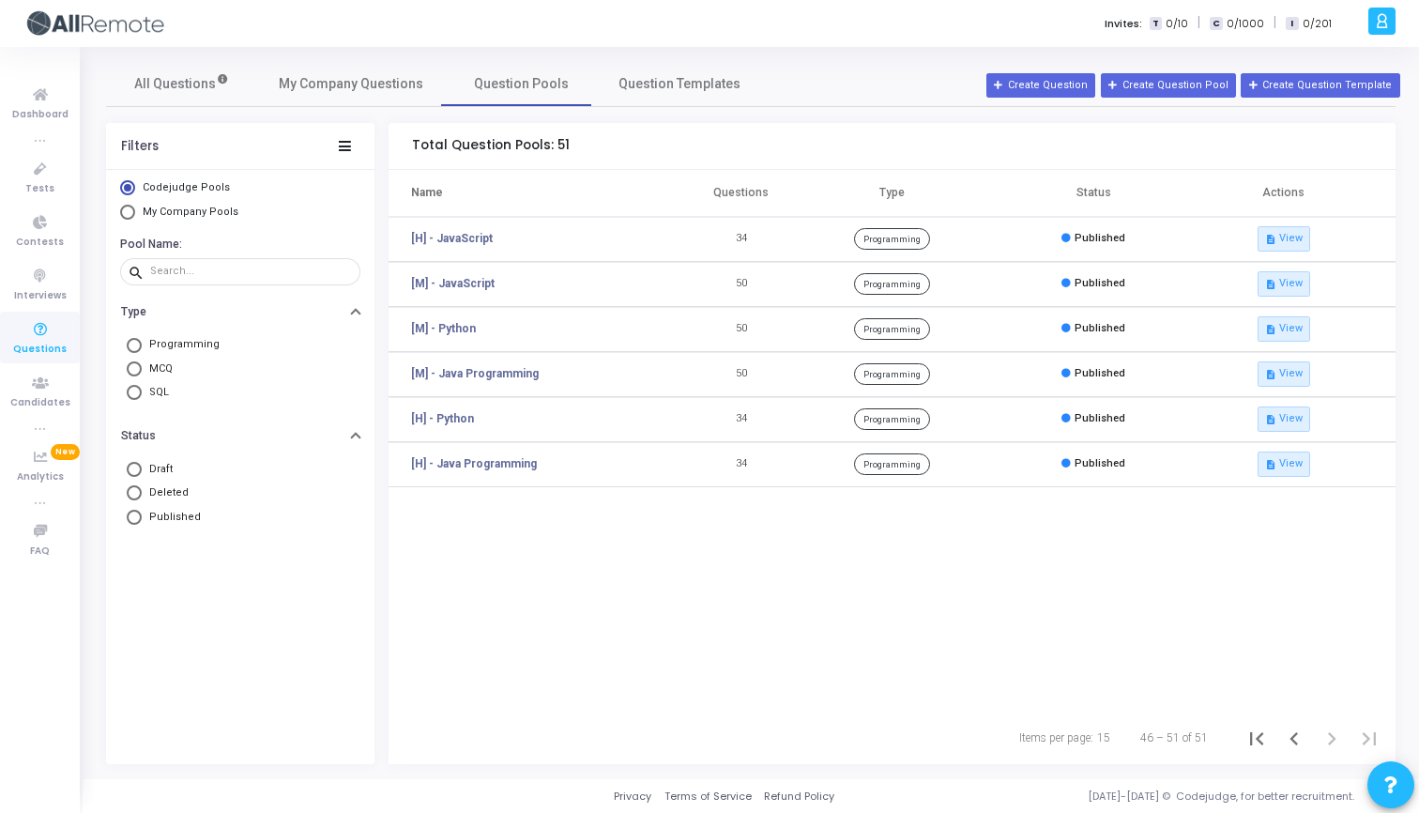
click at [167, 205] on span "My Company Pools" at bounding box center [191, 211] width 96 height 12
click at [135, 205] on input "My Company Pools" at bounding box center [127, 212] width 15 height 15
radio input "true"
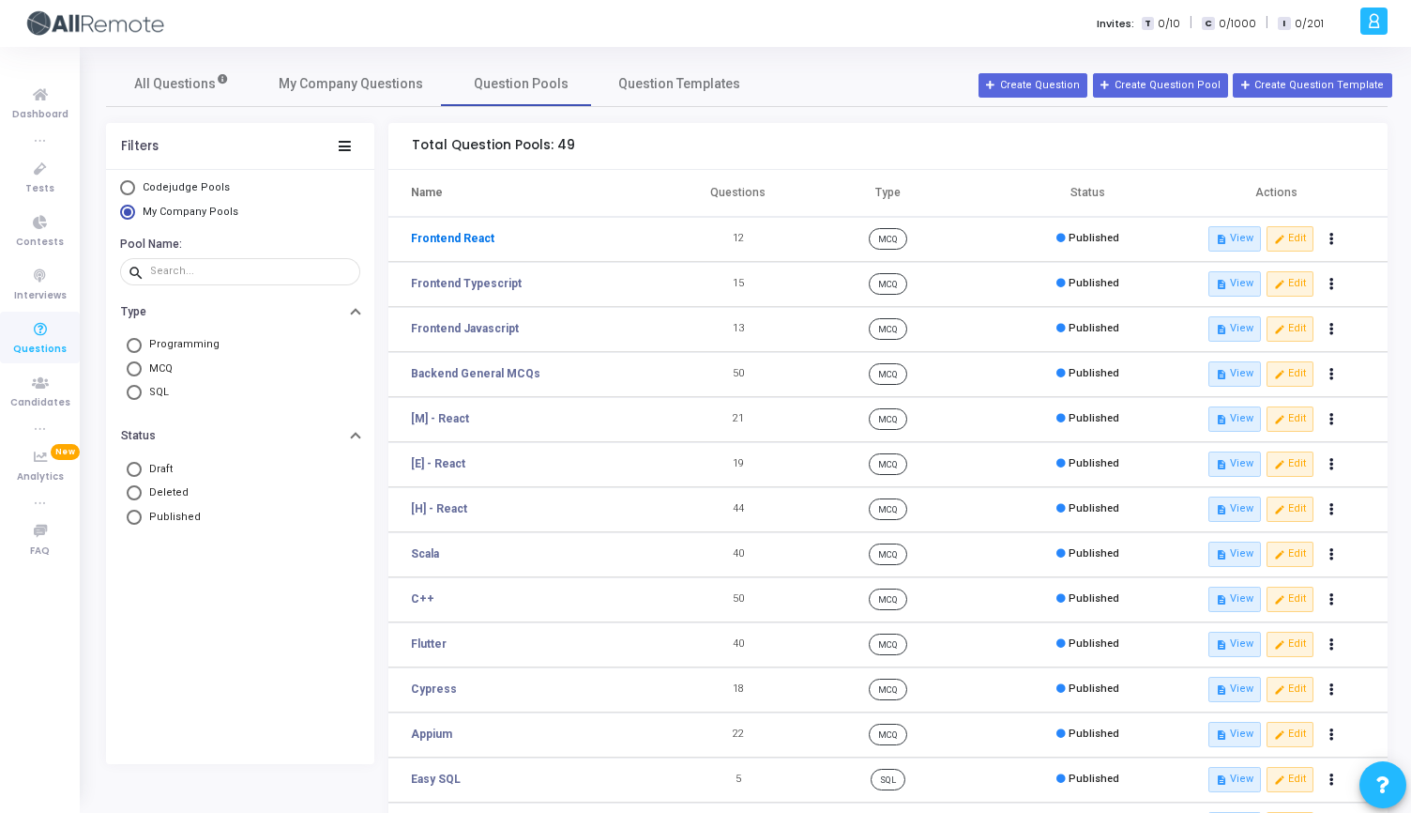
click at [445, 235] on link "Frontend React" at bounding box center [453, 238] width 84 height 17
click at [482, 283] on link "Frontend Typescript" at bounding box center [466, 283] width 111 height 17
click at [482, 328] on link "Frontend Javascript" at bounding box center [465, 328] width 108 height 17
click at [496, 279] on link "Frontend Typescript" at bounding box center [466, 283] width 111 height 17
click at [496, 336] on link "Frontend Javascript" at bounding box center [465, 328] width 108 height 17
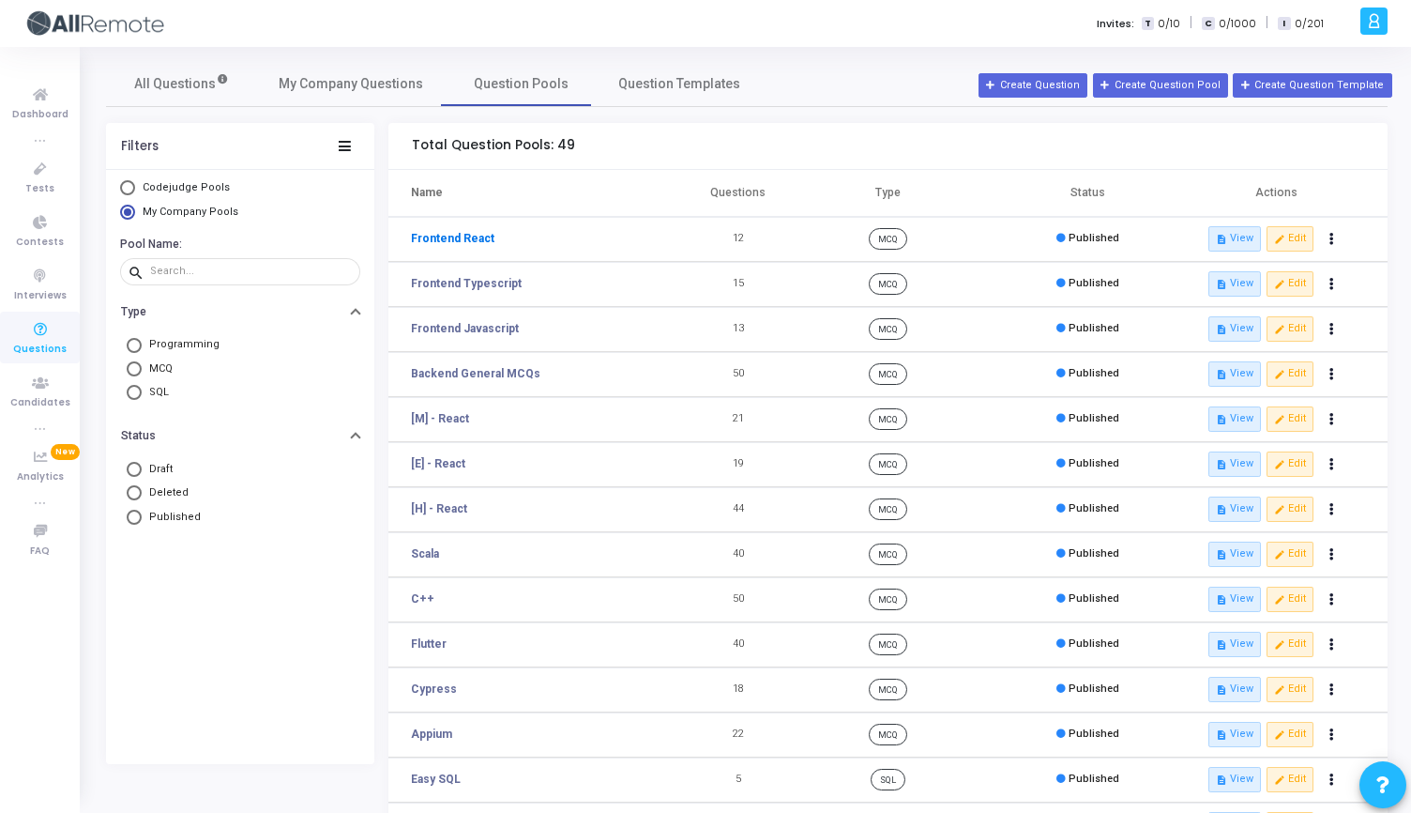
click at [472, 242] on link "Frontend React" at bounding box center [453, 238] width 84 height 17
click at [38, 181] on span "Tests" at bounding box center [39, 189] width 29 height 16
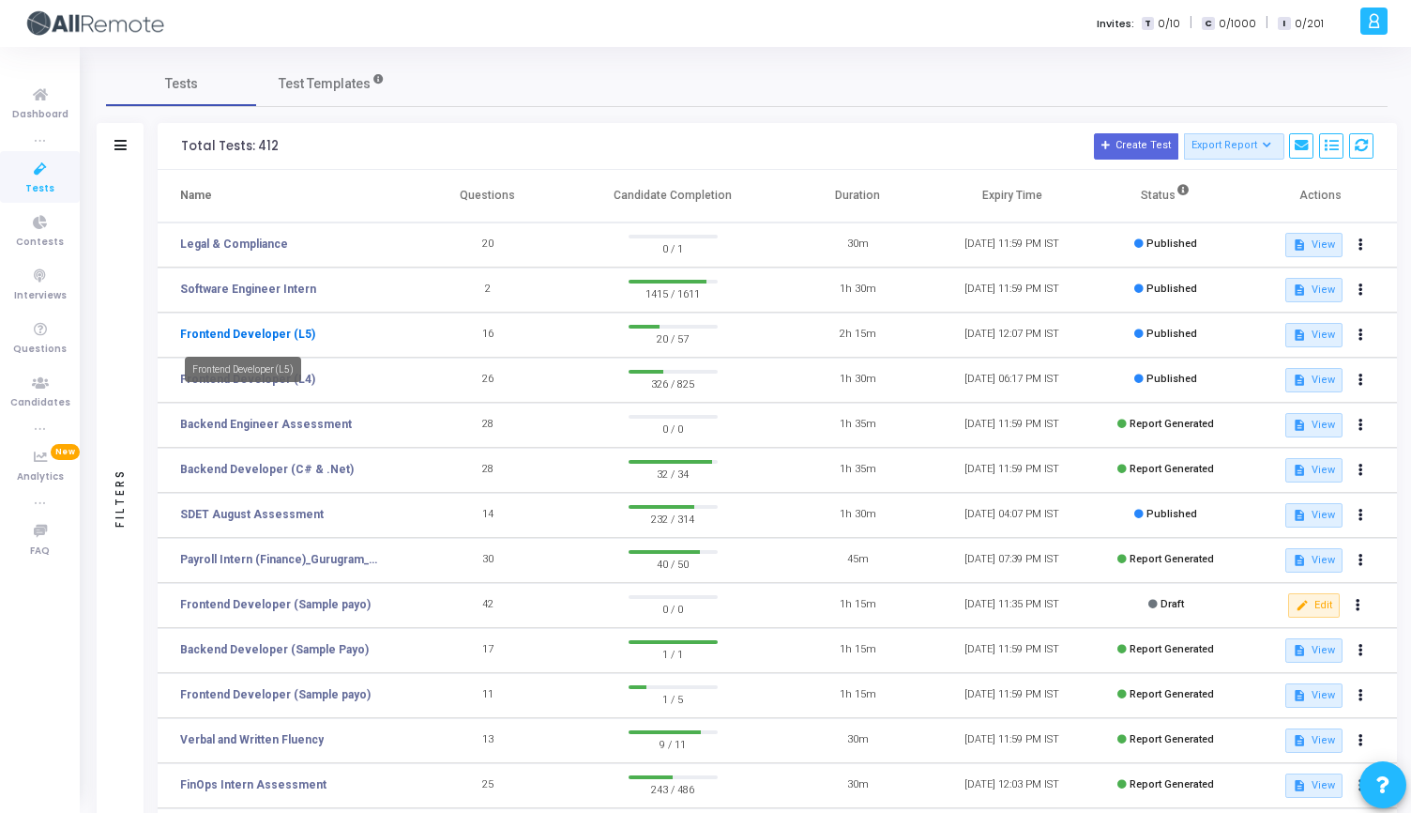
click at [270, 334] on link "Frontend Developer (L5)" at bounding box center [247, 334] width 135 height 17
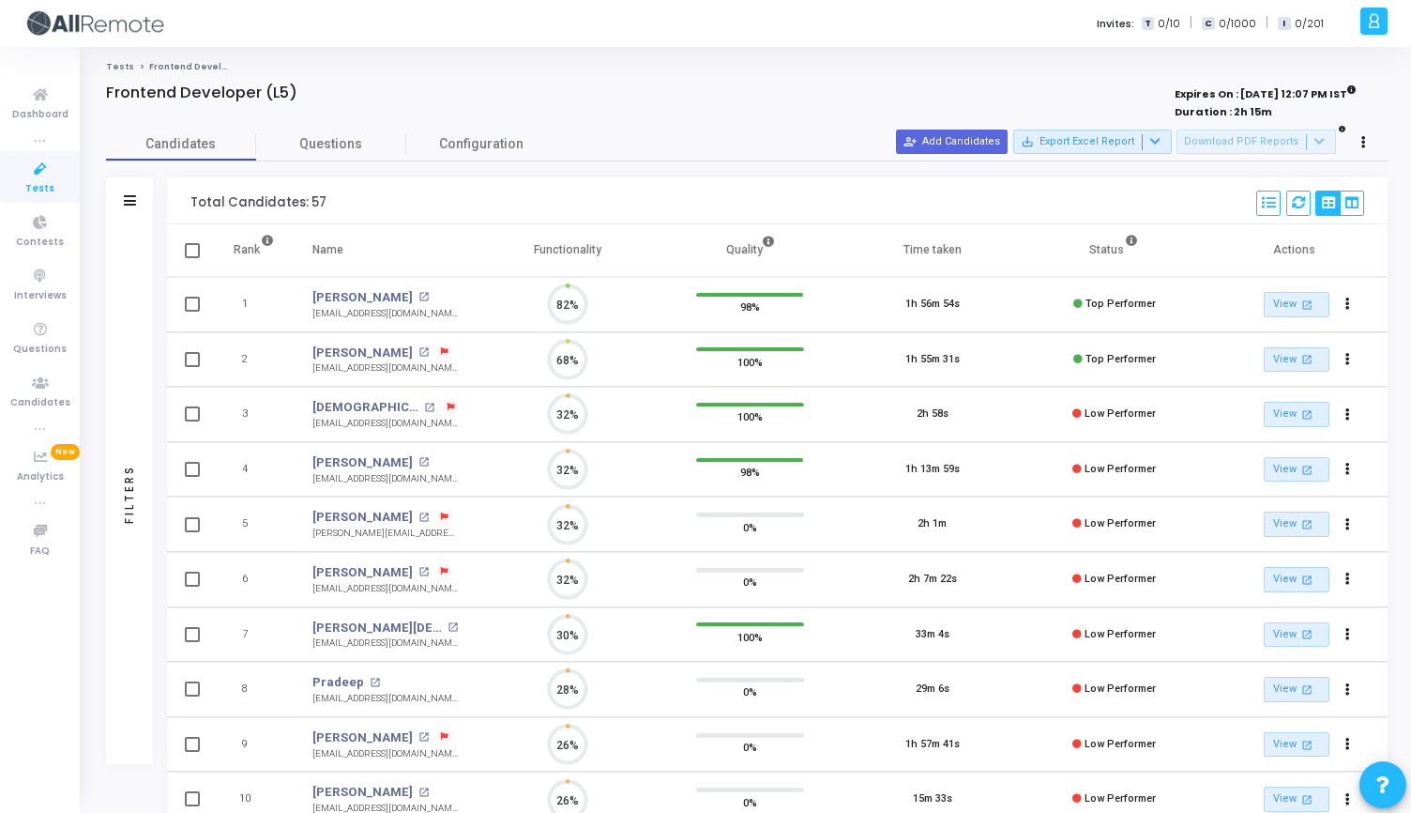
scroll to position [39, 48]
click at [360, 159] on link "Questions" at bounding box center [331, 144] width 150 height 33
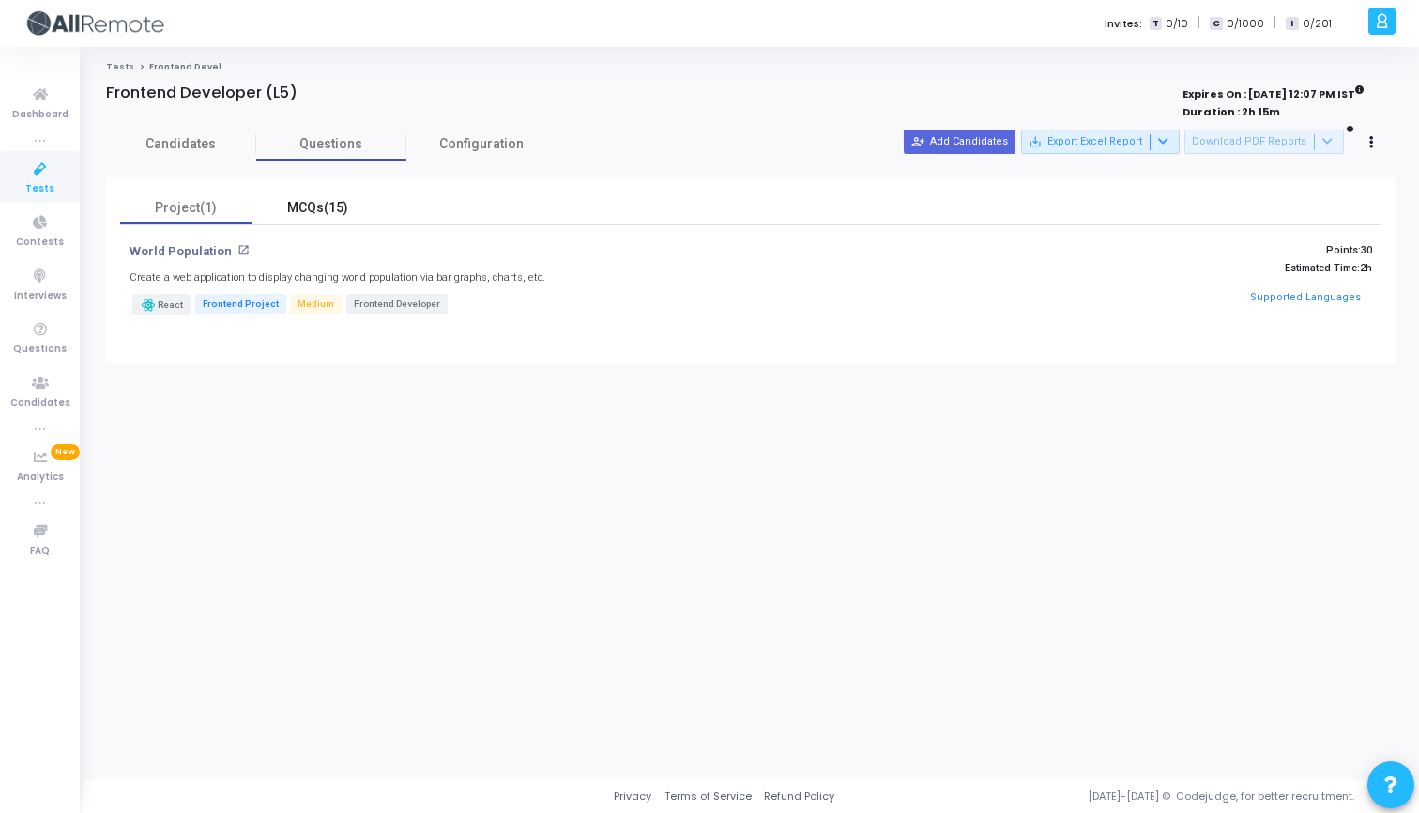
click at [322, 209] on div "MCQs(15)" at bounding box center [317, 208] width 109 height 20
